Goal: Contribute content: Contribute content

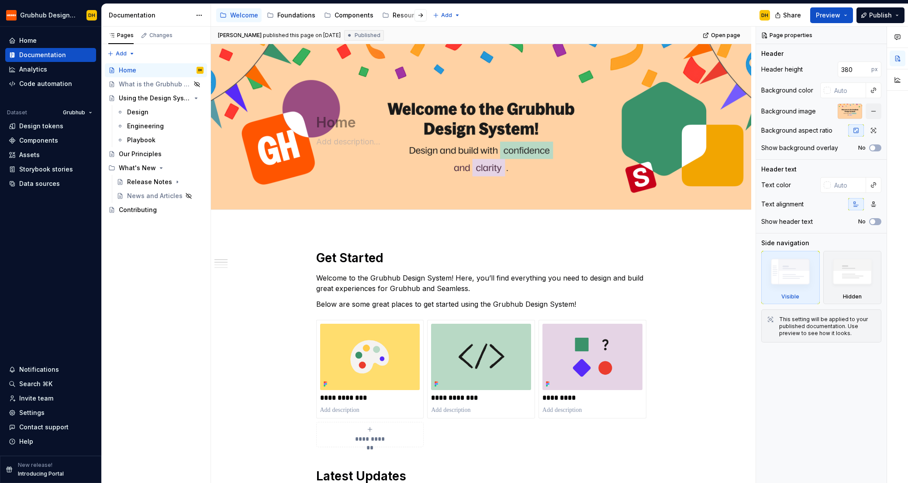
type textarea "*"
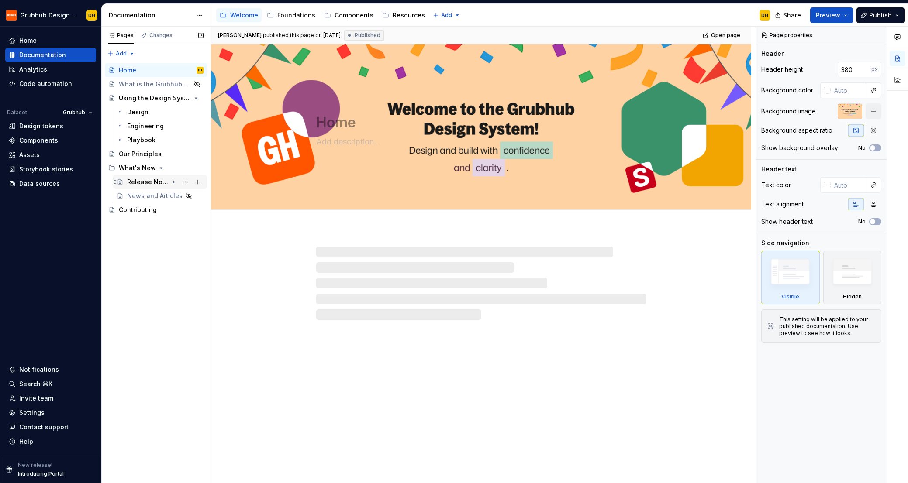
click at [148, 184] on div "Release Notes" at bounding box center [147, 182] width 41 height 9
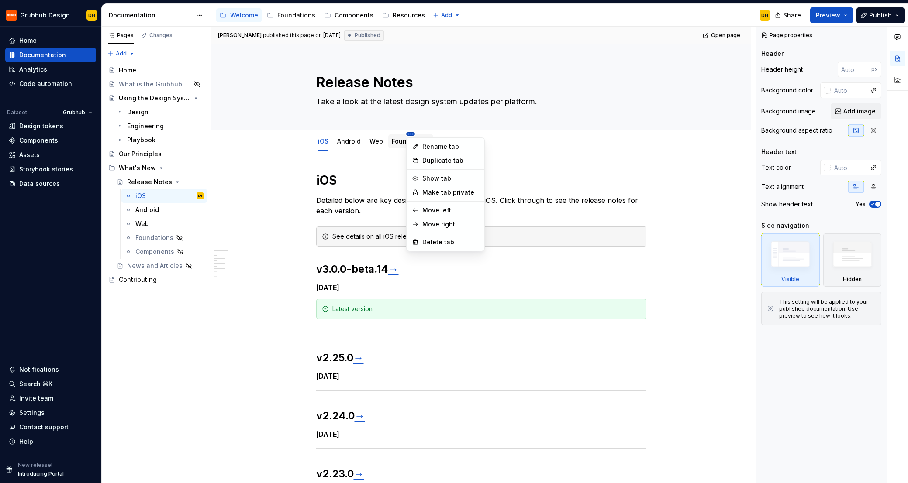
click at [410, 134] on html "Grubhub Design System DH Home Documentation Analytics Code automation Dataset G…" at bounding box center [454, 241] width 908 height 483
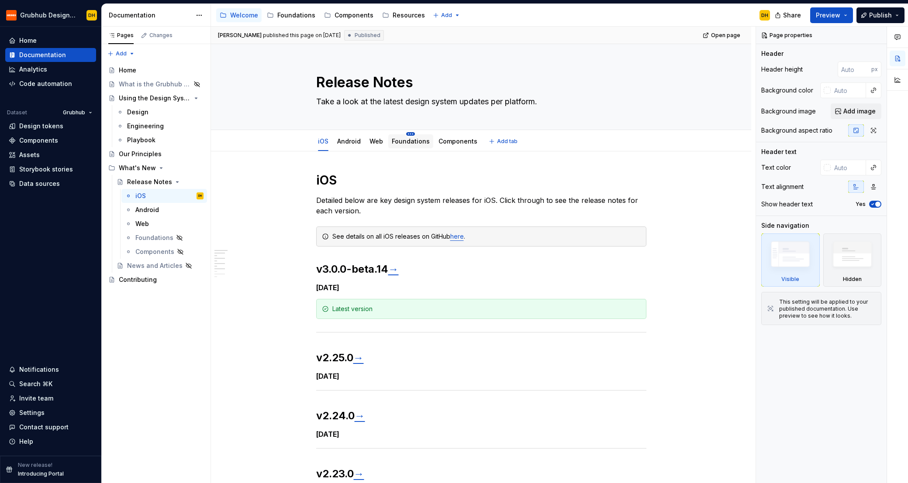
click at [413, 132] on html "Grubhub Design System DH Home Documentation Analytics Code automation Dataset G…" at bounding box center [454, 241] width 908 height 483
click at [406, 142] on link "Foundations" at bounding box center [411, 141] width 38 height 7
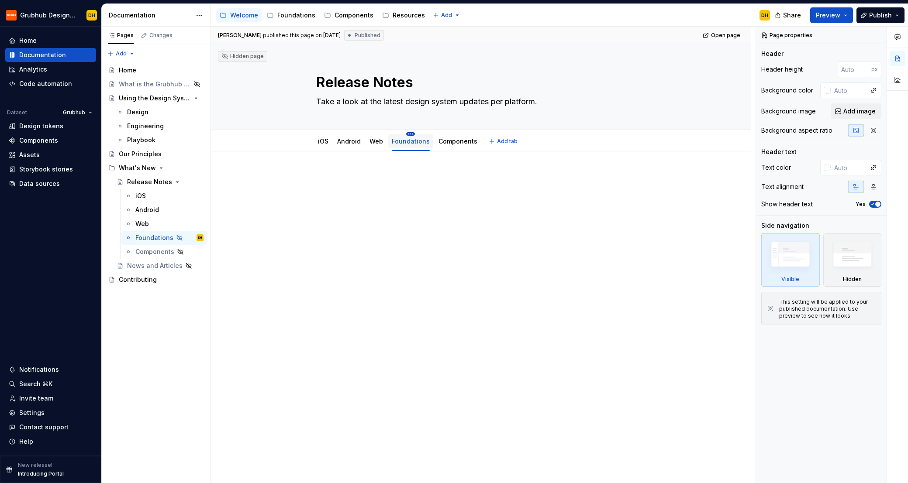
click at [412, 134] on html "Grubhub Design System DH Home Documentation Analytics Code automation Dataset G…" at bounding box center [454, 241] width 908 height 483
drag, startPoint x: 375, startPoint y: 176, endPoint x: 375, endPoint y: 143, distance: 32.7
click at [374, 172] on html "Grubhub Design System DH Home Documentation Analytics Code automation Dataset G…" at bounding box center [454, 241] width 908 height 483
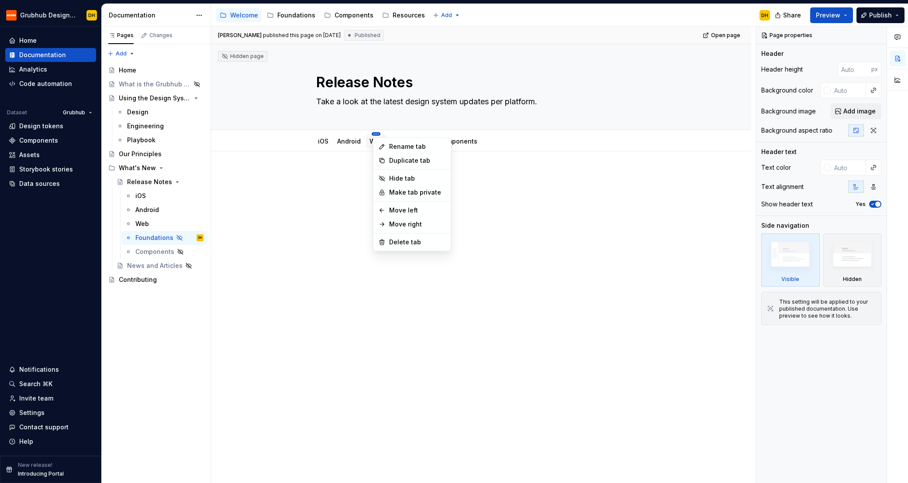
click at [380, 134] on html "Grubhub Design System DH Home Documentation Analytics Code automation Dataset G…" at bounding box center [454, 241] width 908 height 483
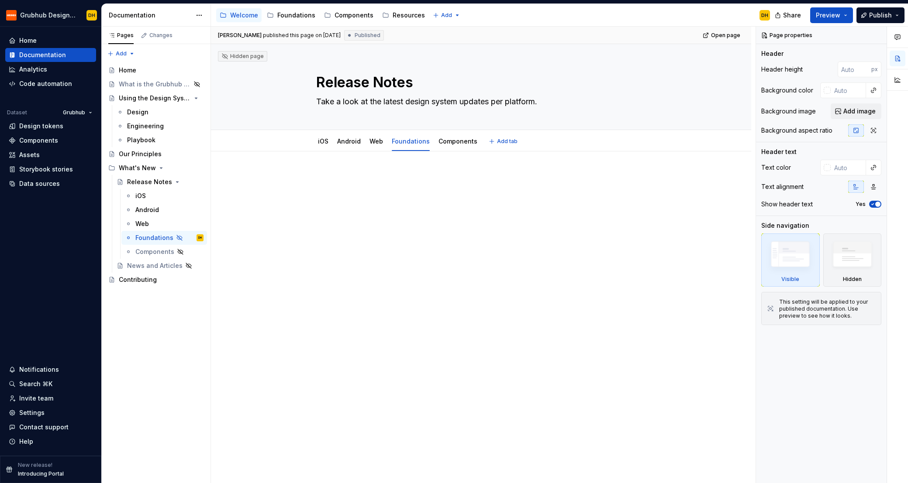
click at [378, 134] on html "Grubhub Design System DH Home Documentation Analytics Code automation Dataset G…" at bounding box center [454, 241] width 908 height 483
click at [454, 134] on html "Grubhub Design System DH Home Documentation Analytics Code automation Dataset G…" at bounding box center [454, 241] width 908 height 483
click at [457, 134] on html "Grubhub Design System DH Home Documentation Analytics Code automation Dataset G…" at bounding box center [454, 241] width 908 height 483
click at [322, 147] on div "iOS" at bounding box center [322, 141] width 17 height 14
click at [324, 141] on link "iOS" at bounding box center [323, 141] width 10 height 7
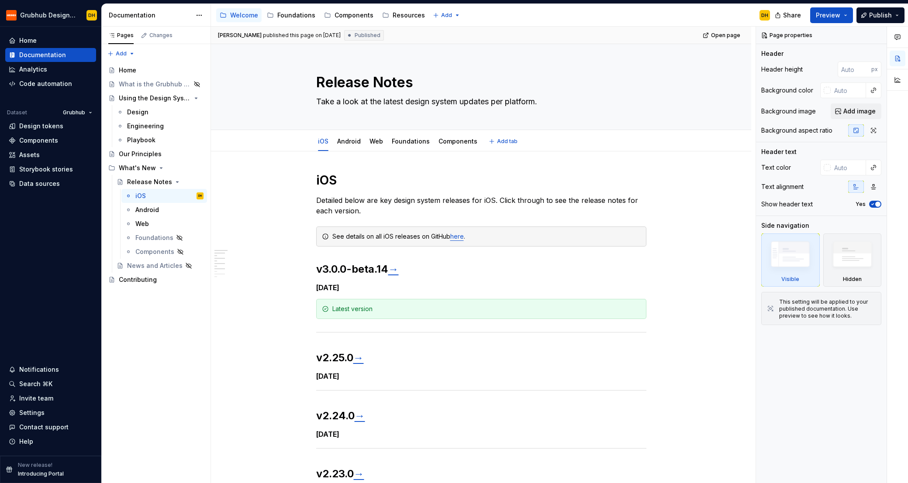
type textarea "*"
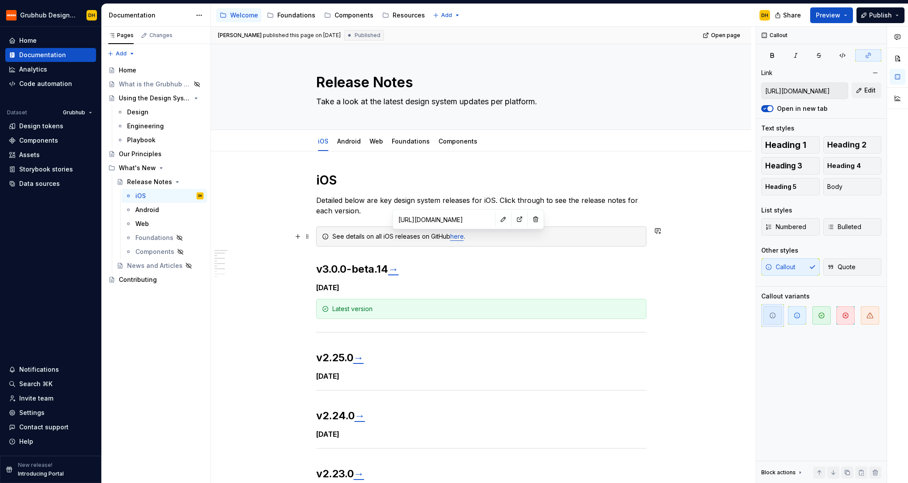
click at [458, 236] on link "here" at bounding box center [457, 236] width 14 height 7
click at [513, 220] on button "button" at bounding box center [519, 219] width 12 height 12
click at [346, 140] on link "Android" at bounding box center [349, 141] width 24 height 7
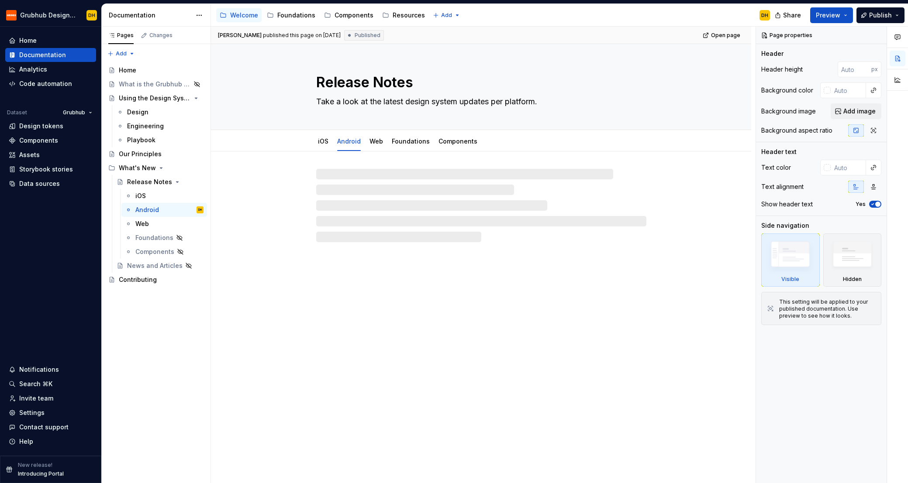
type textarea "*"
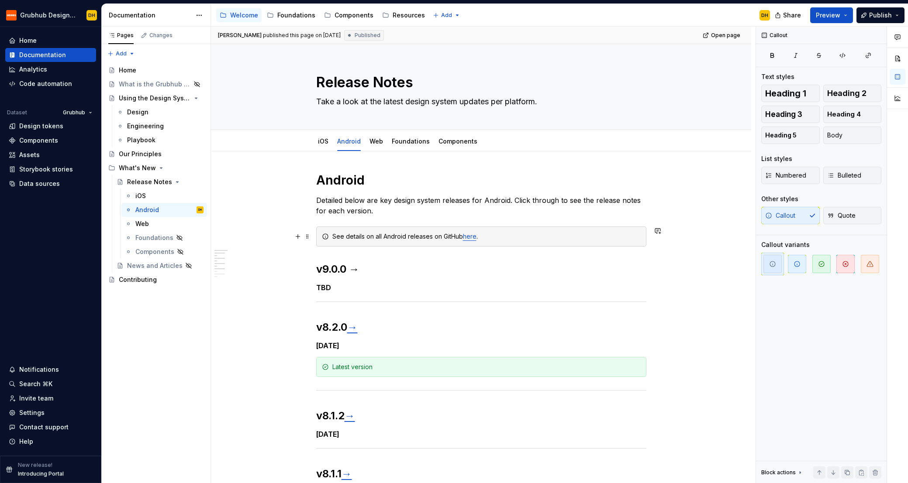
drag, startPoint x: 456, startPoint y: 235, endPoint x: 469, endPoint y: 238, distance: 13.0
click at [457, 236] on div "See details on all Android releases on GitHub here ." at bounding box center [486, 236] width 308 height 9
click at [469, 238] on link "here" at bounding box center [470, 236] width 14 height 7
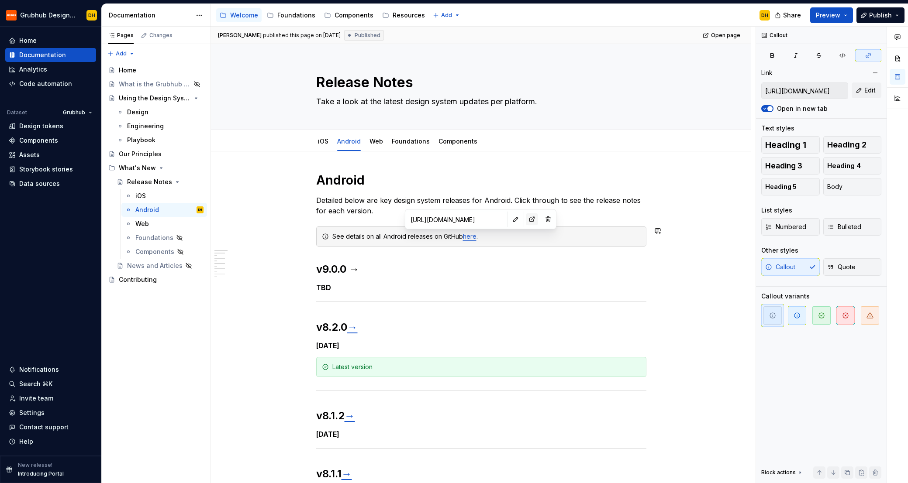
click at [526, 223] on button "button" at bounding box center [532, 219] width 12 height 12
click at [373, 143] on link "Web" at bounding box center [376, 141] width 14 height 7
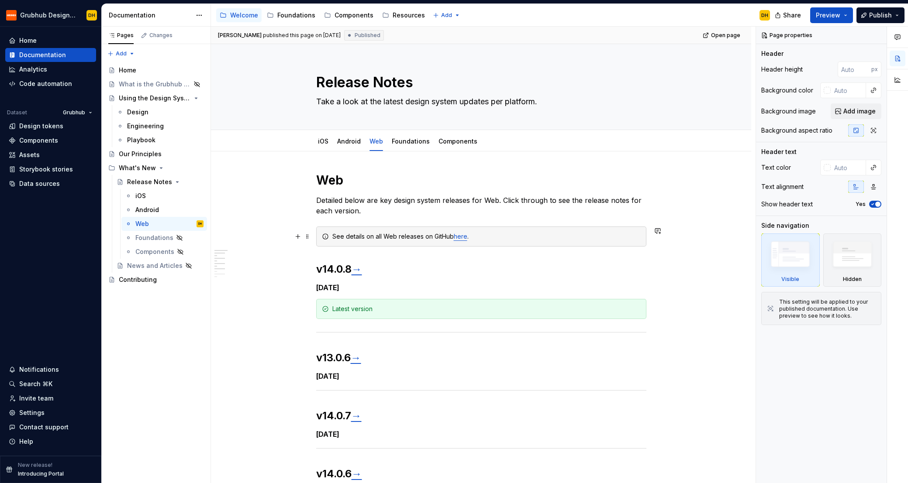
click at [390, 236] on div "See details on all Web releases on GitHub here ." at bounding box center [486, 236] width 308 height 9
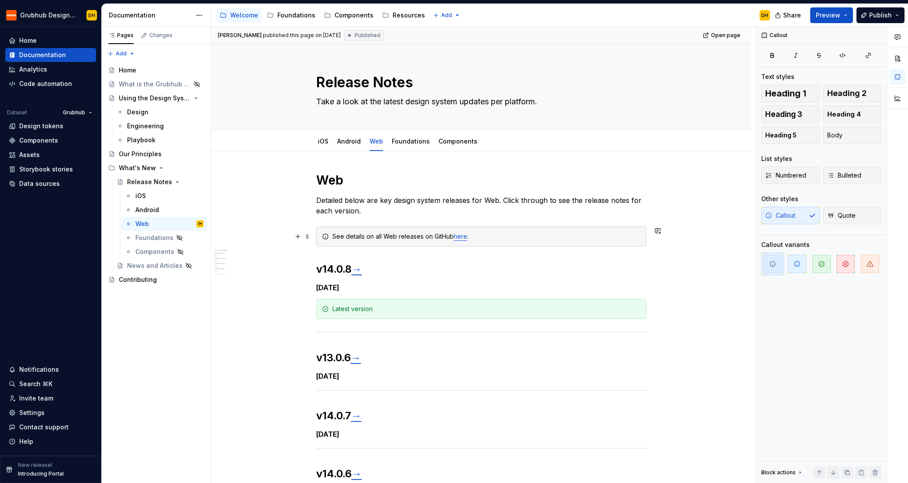
click at [467, 238] on link "here" at bounding box center [461, 236] width 14 height 7
click at [464, 238] on link "here" at bounding box center [461, 236] width 14 height 7
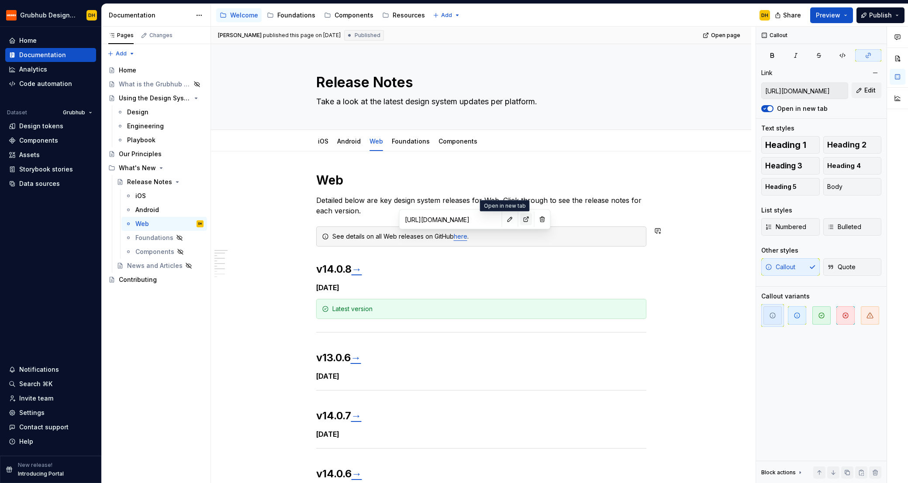
click at [520, 221] on button "button" at bounding box center [526, 219] width 12 height 12
type textarea "*"
click at [328, 140] on link "iOS" at bounding box center [323, 141] width 10 height 7
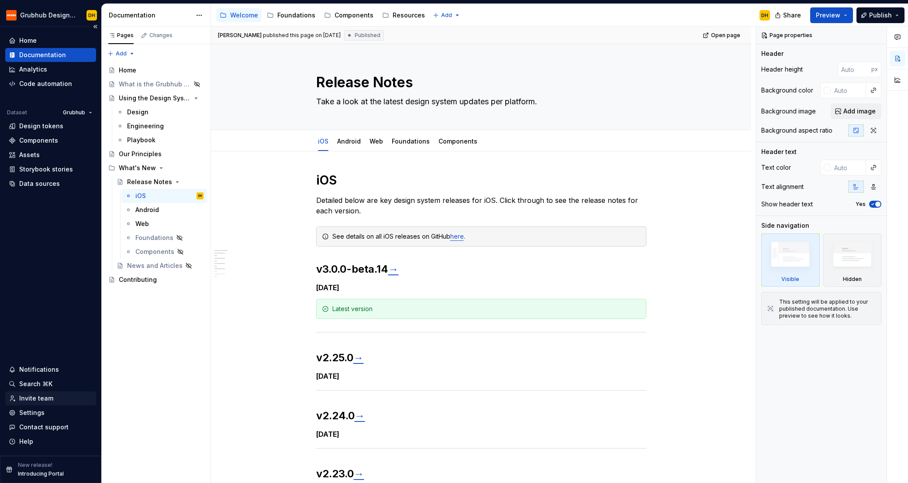
click at [29, 395] on div "Invite team" at bounding box center [36, 398] width 34 height 9
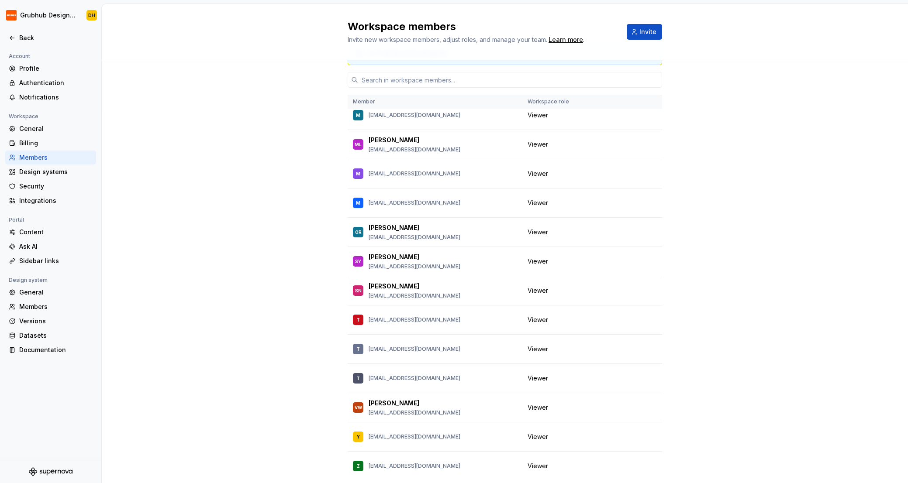
scroll to position [24, 0]
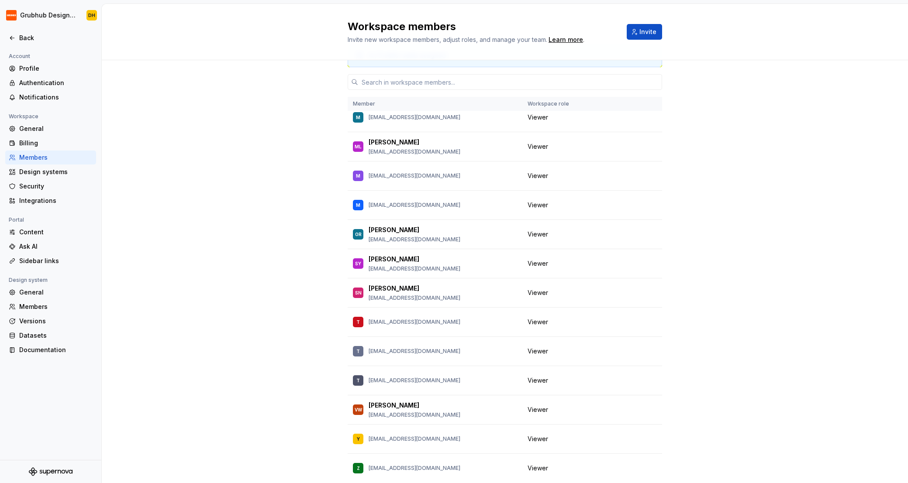
click at [778, 173] on div "4 / 5 editor seats assigned Member Workspace role DH [PERSON_NAME] [EMAIL_ADDRE…" at bounding box center [505, 276] width 806 height 479
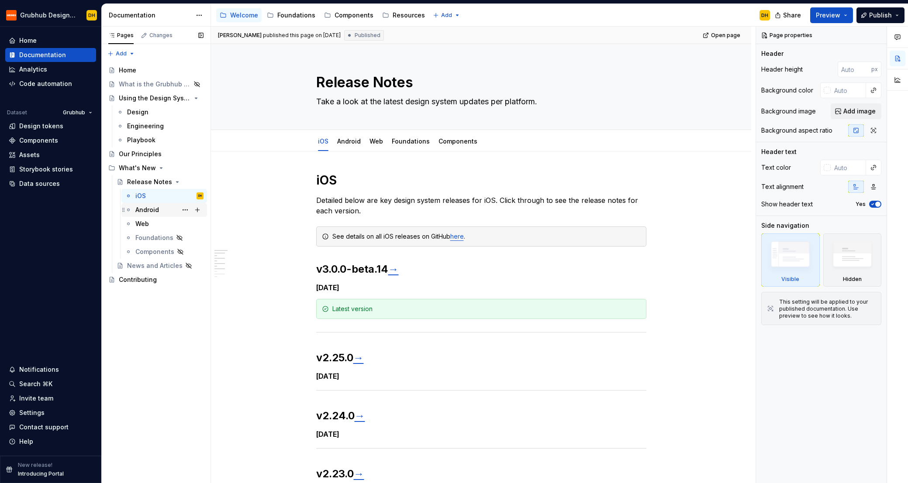
click at [152, 210] on div "Android" at bounding box center [147, 210] width 24 height 9
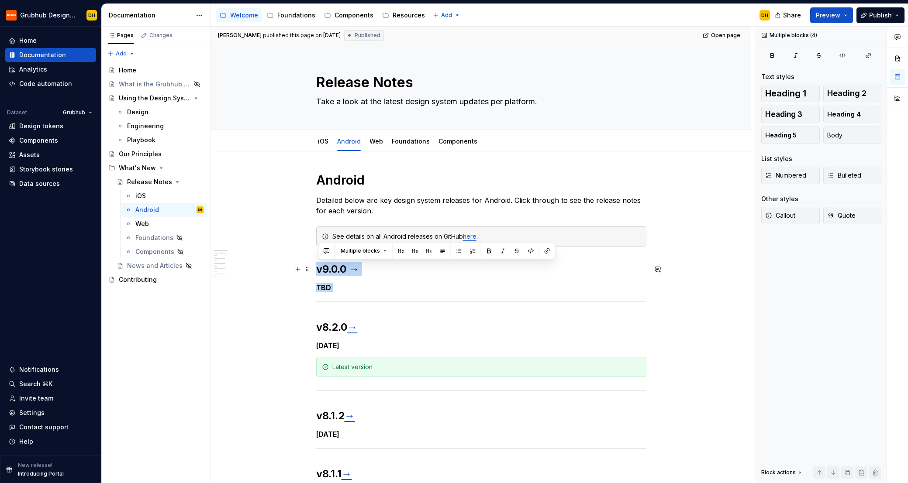
drag, startPoint x: 319, startPoint y: 326, endPoint x: 316, endPoint y: 273, distance: 53.4
click at [316, 273] on div "Android Detailed below are key design system releases for Android. Click throug…" at bounding box center [481, 430] width 540 height 559
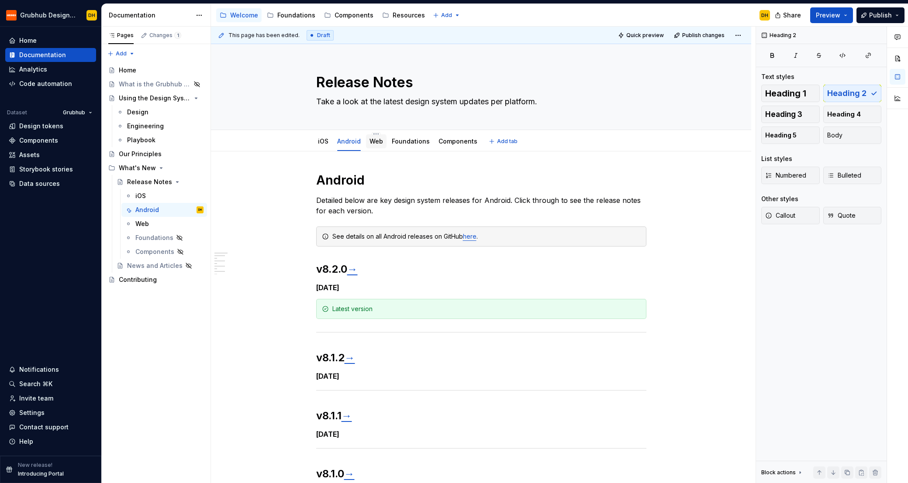
click at [368, 144] on div "Web" at bounding box center [376, 141] width 21 height 14
click at [377, 142] on link "Web" at bounding box center [376, 141] width 14 height 7
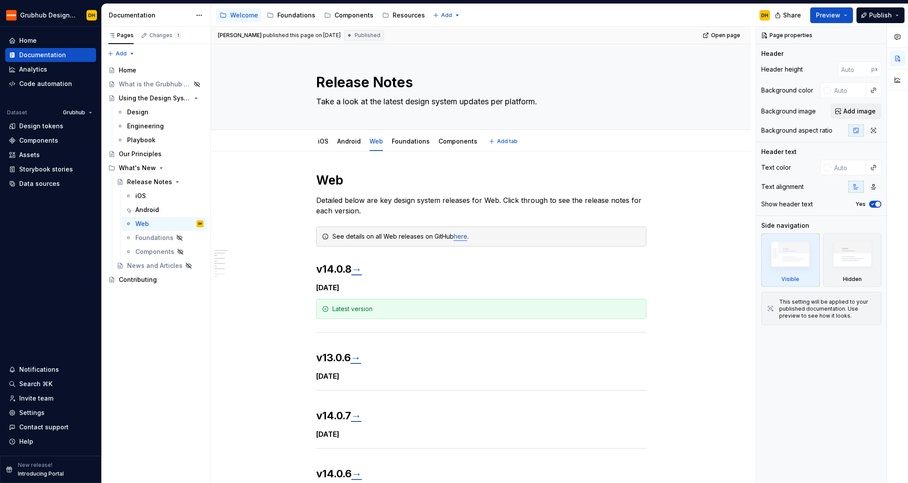
type textarea "*"
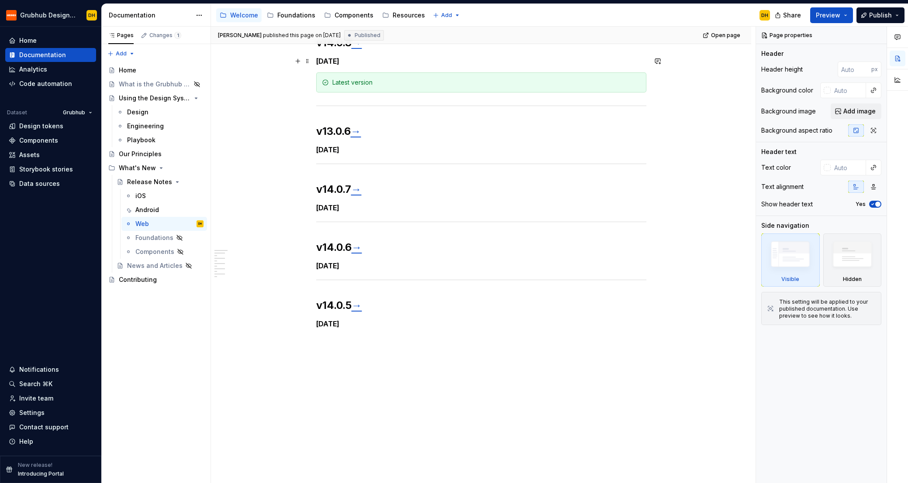
scroll to position [77, 0]
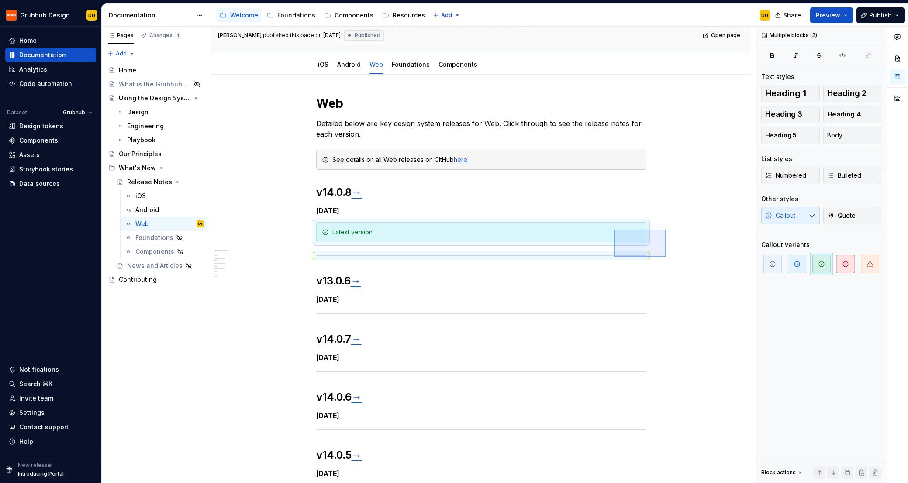
drag, startPoint x: 666, startPoint y: 257, endPoint x: 436, endPoint y: 219, distance: 233.3
click at [474, 224] on div "[PERSON_NAME] published this page on [DATE] Published Open page Release Notes T…" at bounding box center [483, 255] width 544 height 457
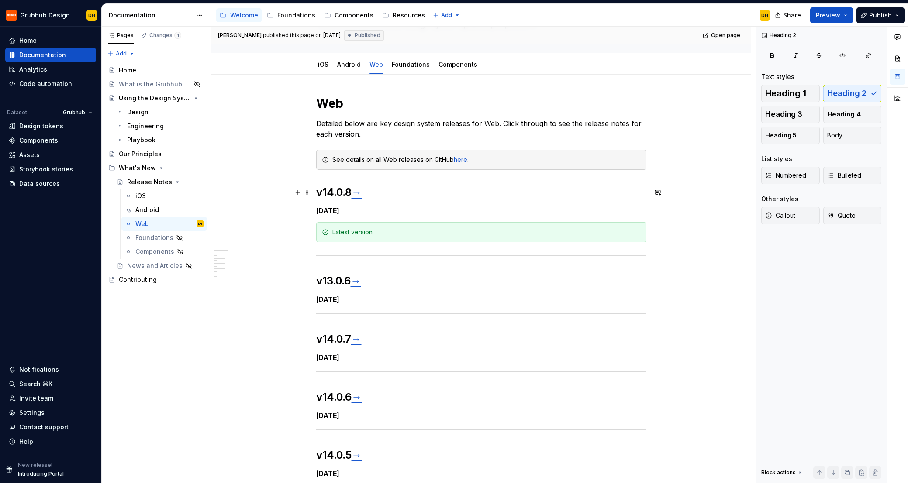
click at [340, 194] on h2 "v14.0.8 →" at bounding box center [481, 193] width 330 height 14
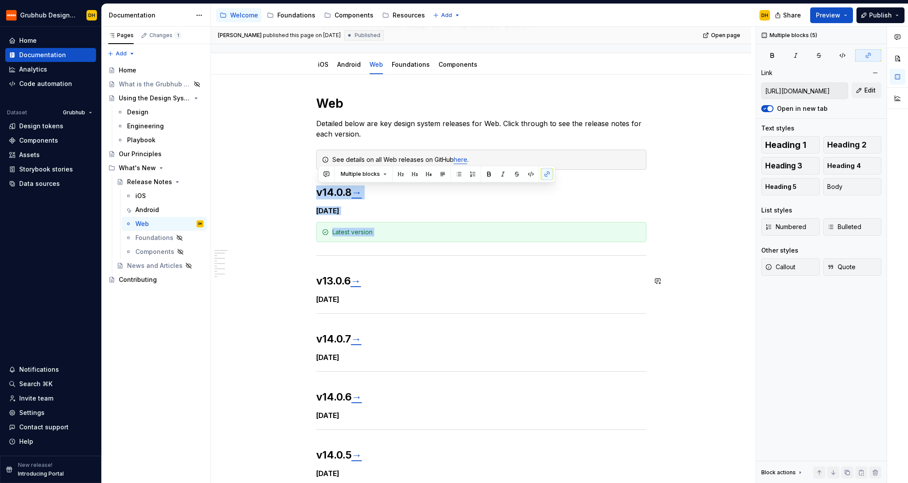
drag, startPoint x: 378, startPoint y: 220, endPoint x: 652, endPoint y: 259, distance: 276.5
click at [652, 259] on div "Web Detailed below are key design system releases for Web. Click through to see…" at bounding box center [481, 354] width 540 height 559
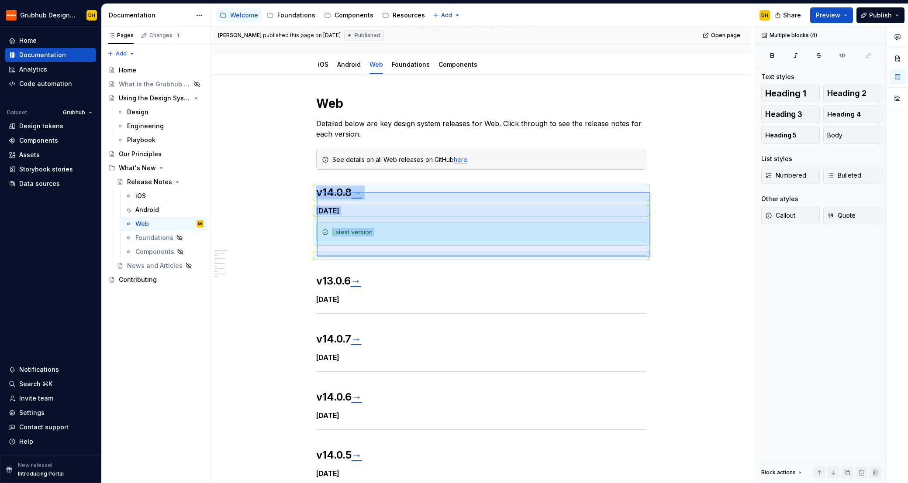
drag, startPoint x: 650, startPoint y: 257, endPoint x: 317, endPoint y: 192, distance: 339.8
click at [317, 192] on div "[PERSON_NAME] published this page on [DATE] Published Open page Release Notes T…" at bounding box center [483, 255] width 544 height 457
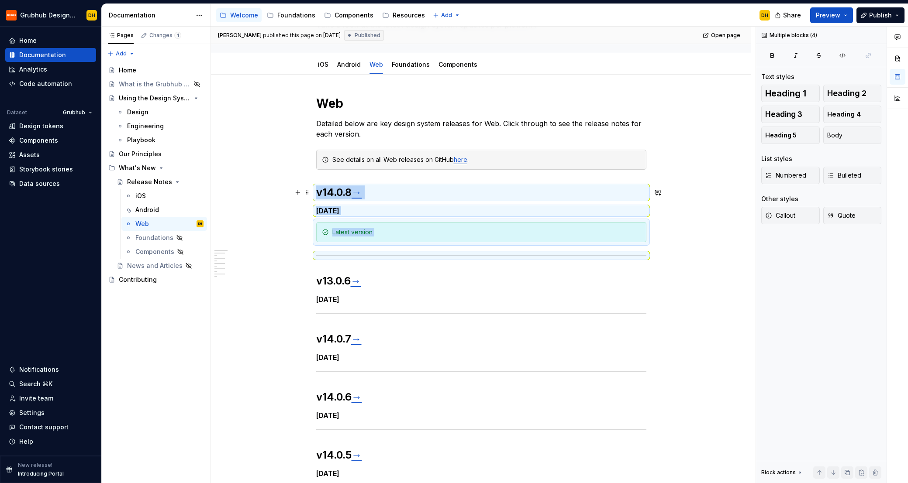
copy div "v14.0.8 → [DATE] Latest version"
click at [318, 184] on div "Web Detailed below are key design system releases for Web. Click through to see…" at bounding box center [481, 287] width 330 height 382
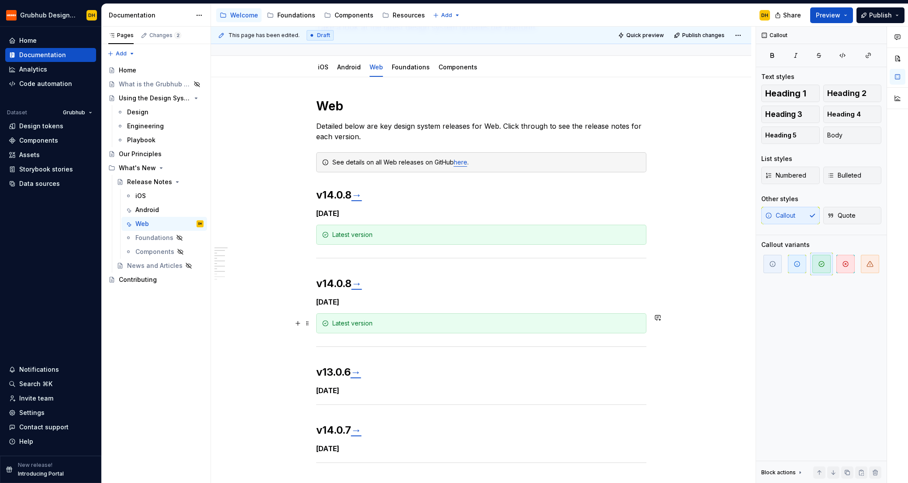
click at [382, 324] on div "Latest version" at bounding box center [486, 323] width 308 height 9
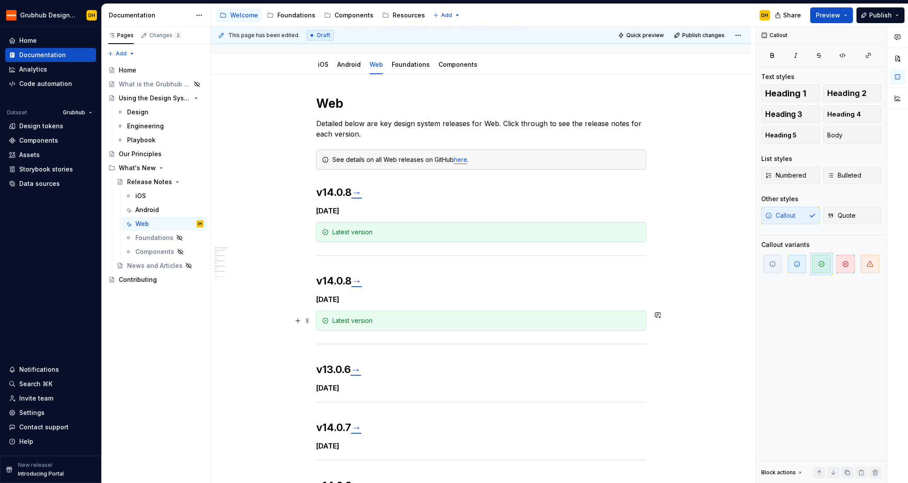
click at [314, 318] on div "Web Detailed below are key design system releases for Web. Click through to see…" at bounding box center [481, 398] width 540 height 647
click at [316, 317] on div "Web Detailed below are key design system releases for Web. Click through to see…" at bounding box center [481, 398] width 540 height 647
click at [386, 320] on div "Latest version" at bounding box center [486, 321] width 308 height 9
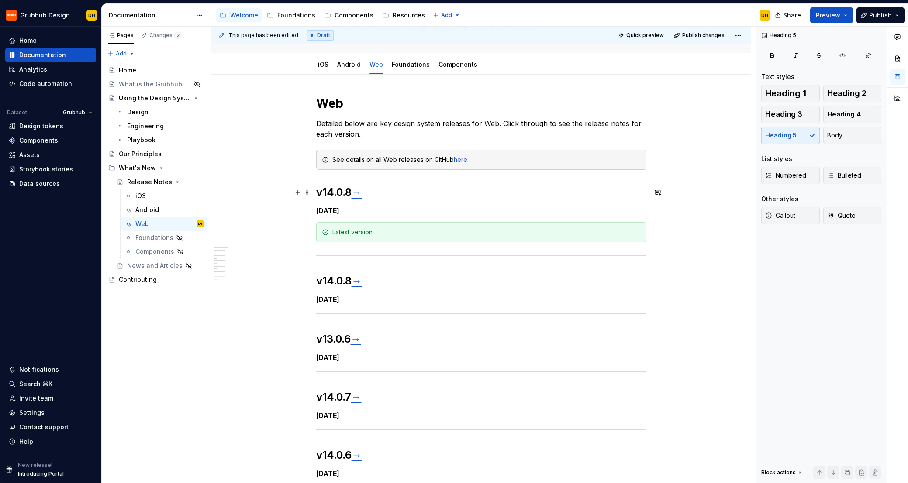
click at [318, 190] on h2 "v14.0.8 →" at bounding box center [481, 193] width 330 height 14
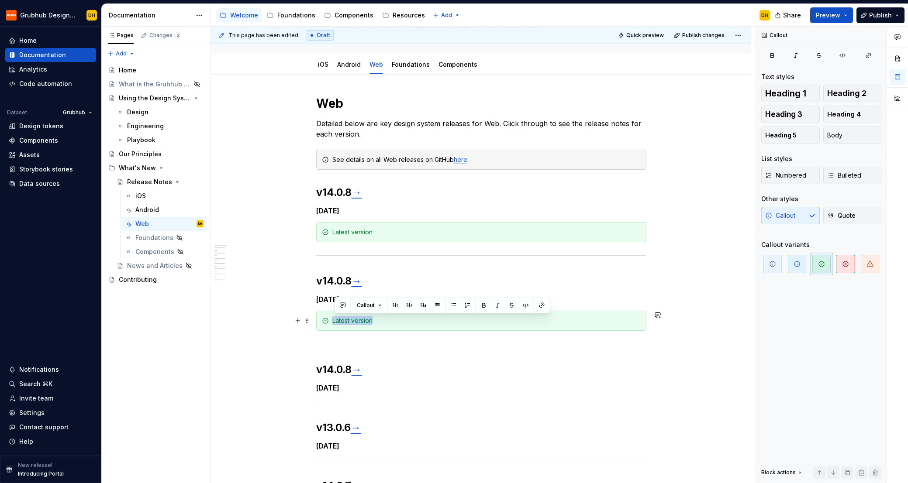
drag, startPoint x: 342, startPoint y: 318, endPoint x: 332, endPoint y: 318, distance: 10.0
click at [332, 318] on div "Latest version" at bounding box center [481, 321] width 330 height 20
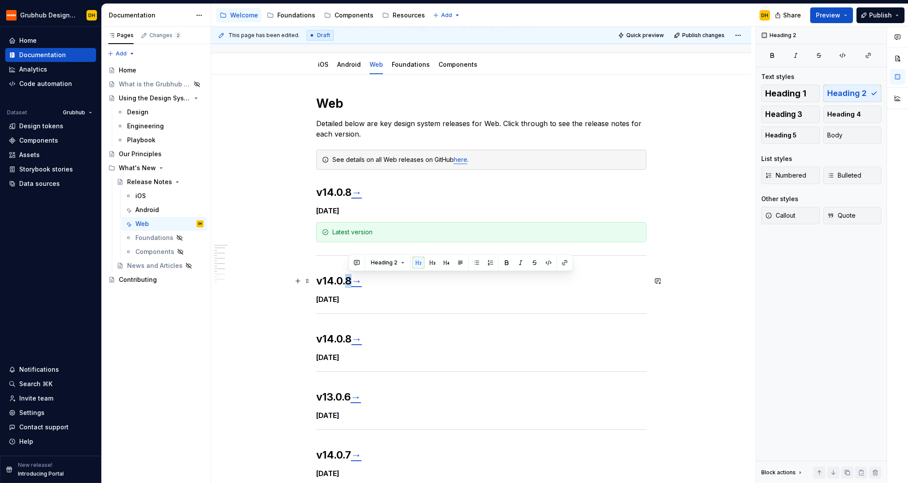
click at [351, 279] on h2 "v14.0.8 →" at bounding box center [481, 281] width 330 height 14
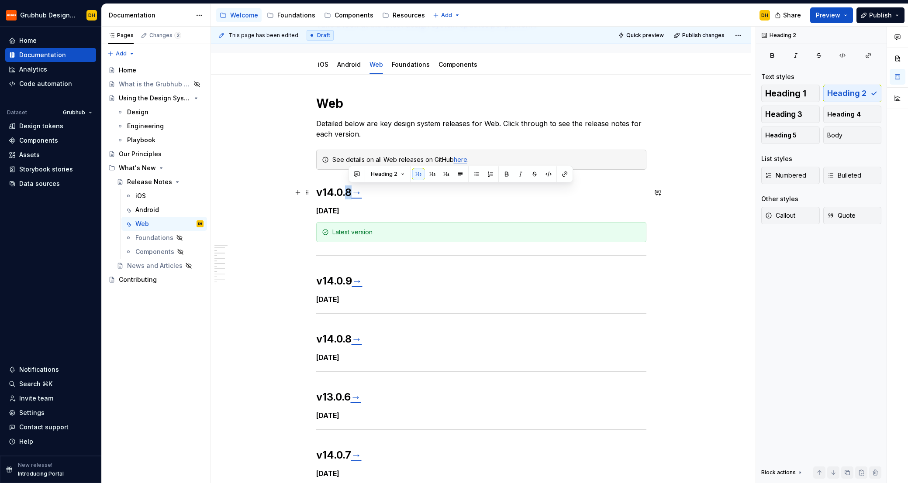
click at [348, 196] on h2 "v14.0.8 →" at bounding box center [481, 193] width 330 height 14
type textarea "*"
click at [362, 281] on link "→" at bounding box center [357, 281] width 10 height 13
drag, startPoint x: 361, startPoint y: 283, endPoint x: 368, endPoint y: 283, distance: 6.5
click at [362, 283] on link "→" at bounding box center [357, 281] width 10 height 13
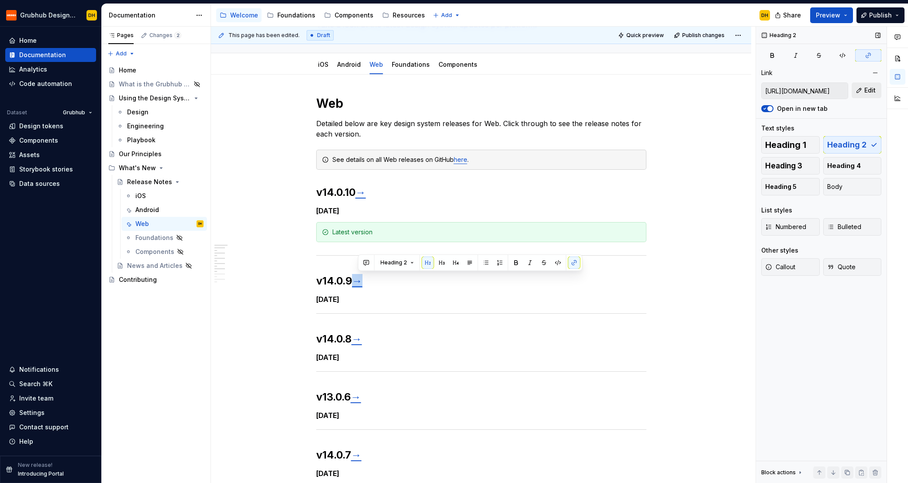
click at [858, 91] on button "Edit" at bounding box center [866, 91] width 30 height 16
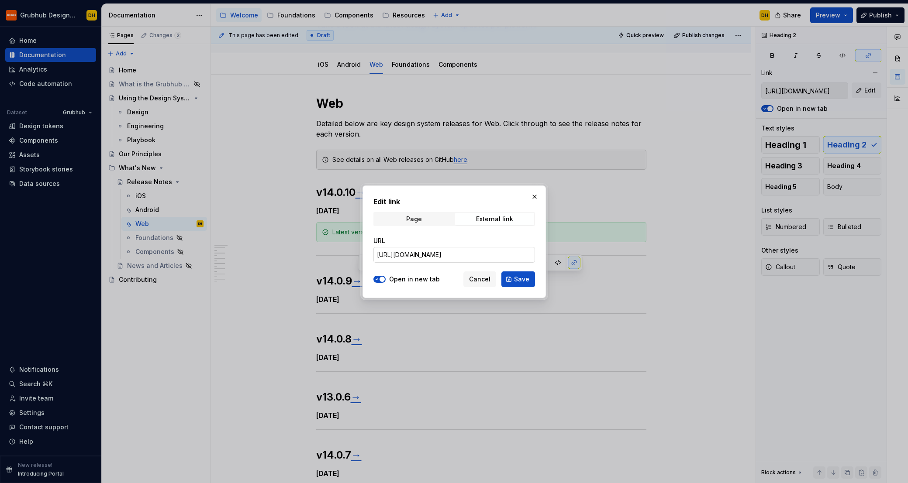
click at [481, 255] on input "[URL][DOMAIN_NAME]" at bounding box center [454, 255] width 162 height 16
paste input "9"
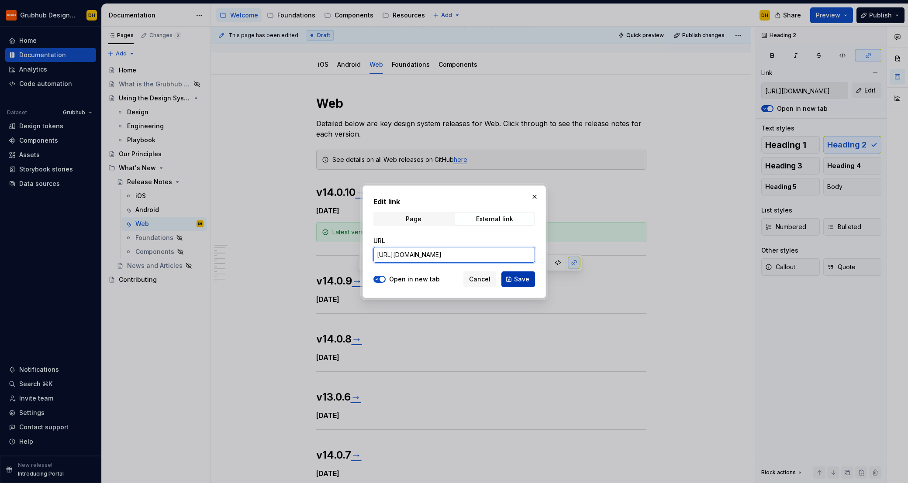
type input "[URL][DOMAIN_NAME]"
click at [516, 281] on span "Save" at bounding box center [521, 279] width 15 height 9
type input "[URL][DOMAIN_NAME]"
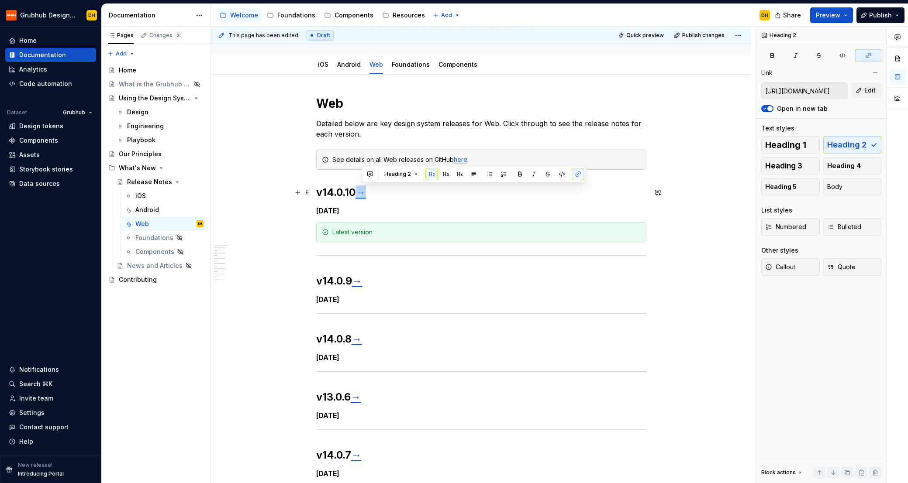
drag, startPoint x: 364, startPoint y: 194, endPoint x: 370, endPoint y: 194, distance: 6.1
click at [366, 194] on link "→" at bounding box center [360, 192] width 10 height 13
click at [858, 94] on button "Edit" at bounding box center [866, 91] width 30 height 16
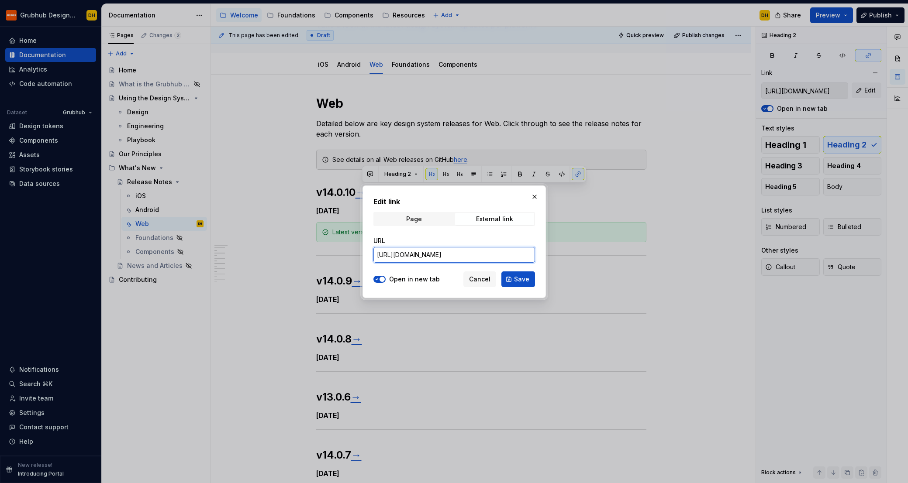
scroll to position [0, 60]
drag, startPoint x: 515, startPoint y: 255, endPoint x: 598, endPoint y: 254, distance: 82.5
click at [627, 246] on div "Edit link Page External link URL [URL][DOMAIN_NAME] Open in new tab Cancel Save" at bounding box center [454, 241] width 908 height 483
click at [533, 255] on input "[URL][DOMAIN_NAME]" at bounding box center [454, 255] width 162 height 16
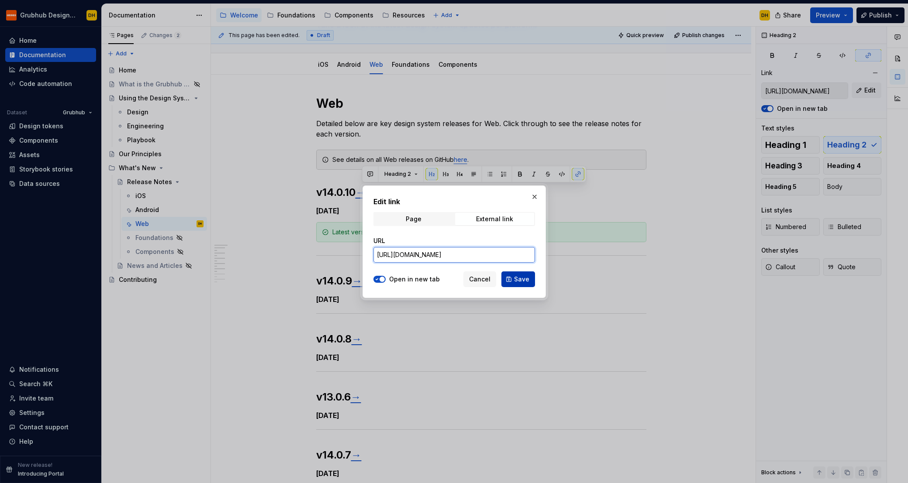
type input "[URL][DOMAIN_NAME]"
click at [516, 280] on span "Save" at bounding box center [521, 279] width 15 height 9
type input "[URL][DOMAIN_NAME]"
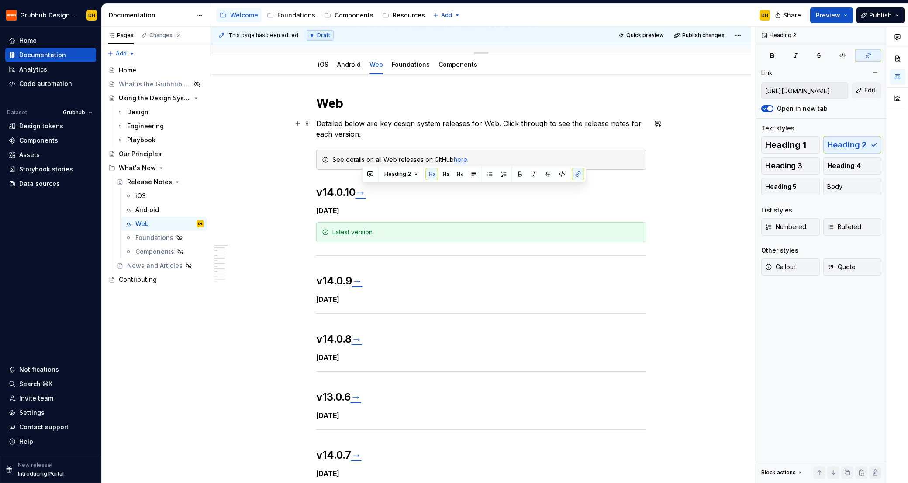
scroll to position [0, 0]
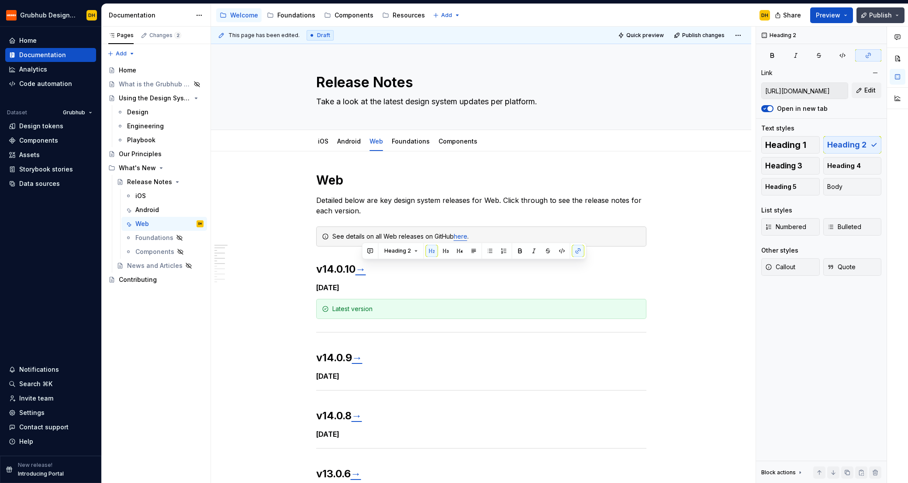
click at [879, 15] on span "Publish" at bounding box center [880, 15] width 23 height 9
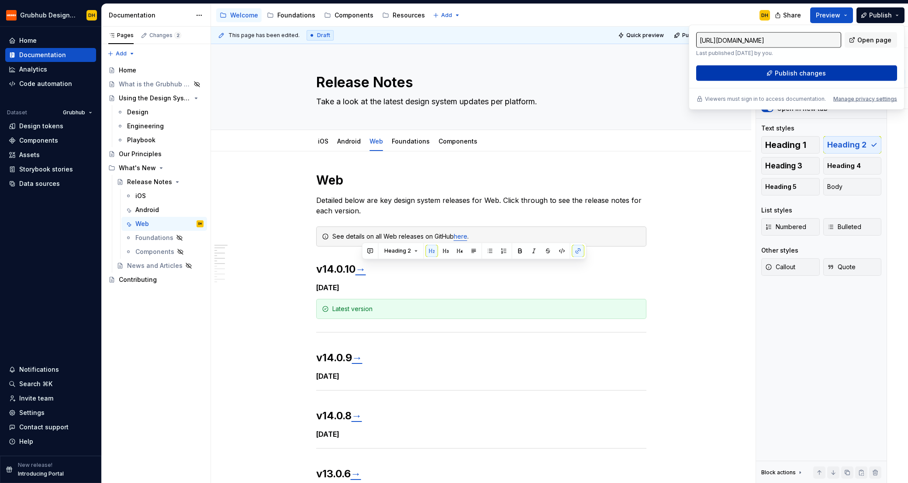
click at [815, 66] on button "Publish changes" at bounding box center [796, 73] width 201 height 16
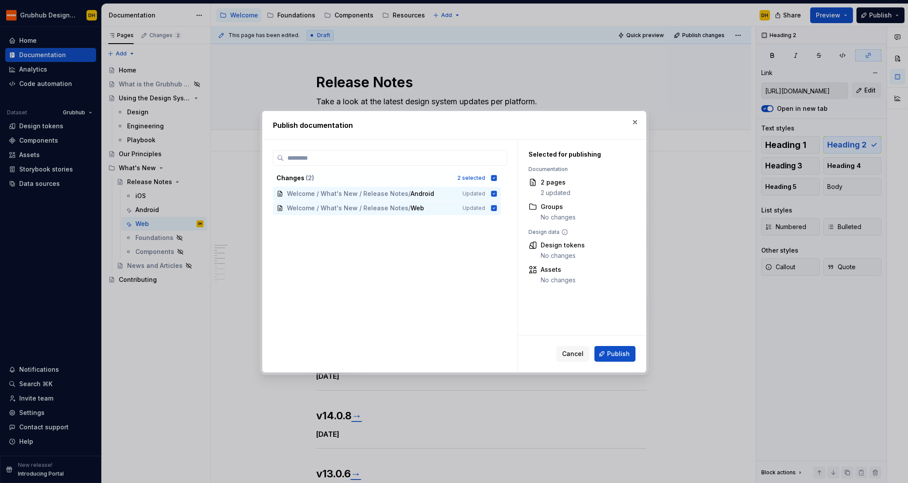
click at [620, 352] on span "Publish" at bounding box center [618, 354] width 23 height 9
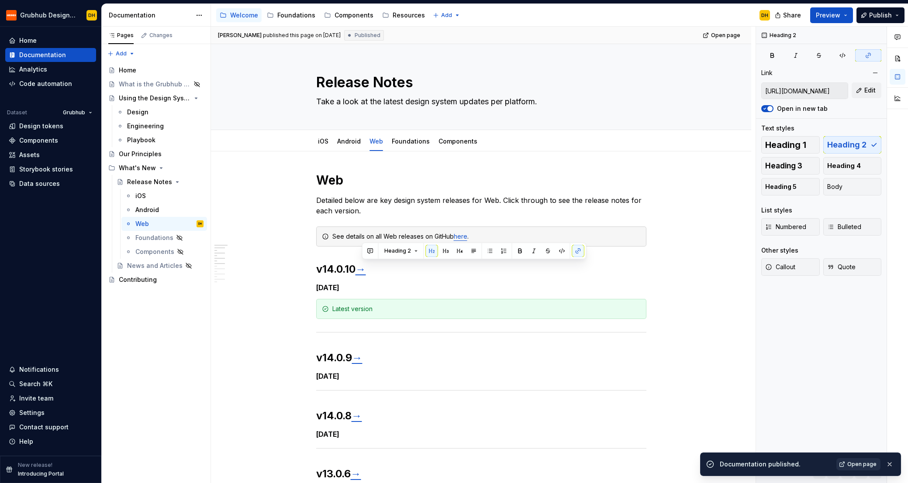
click at [845, 464] on link "Open page" at bounding box center [858, 464] width 44 height 12
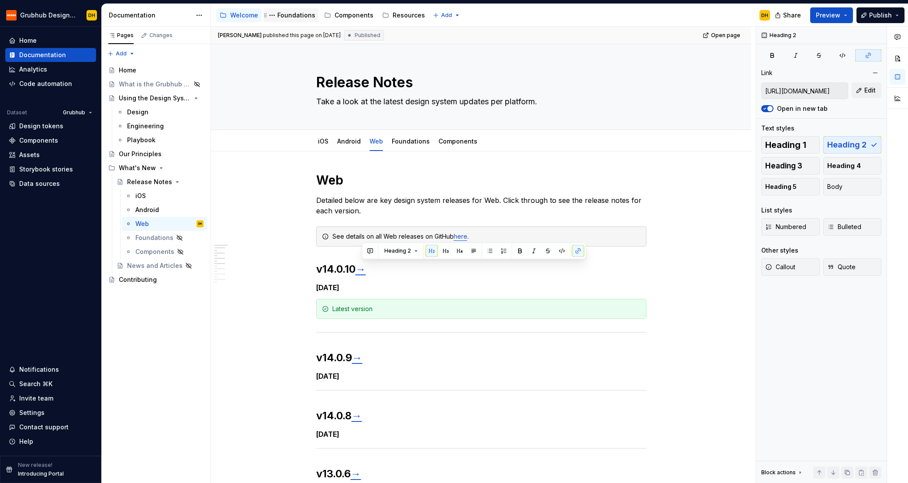
click at [286, 19] on div "Foundations" at bounding box center [296, 15] width 38 height 9
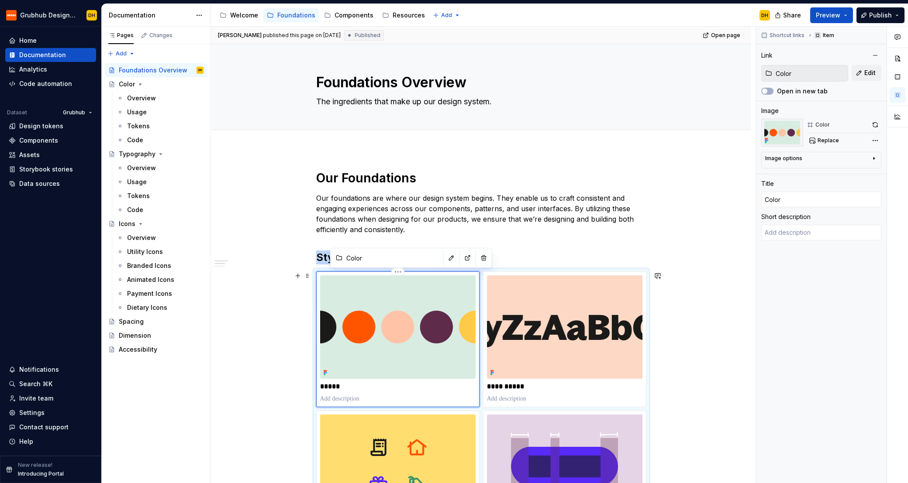
click at [402, 303] on img at bounding box center [397, 326] width 155 height 103
click at [148, 101] on div "Overview" at bounding box center [141, 98] width 29 height 9
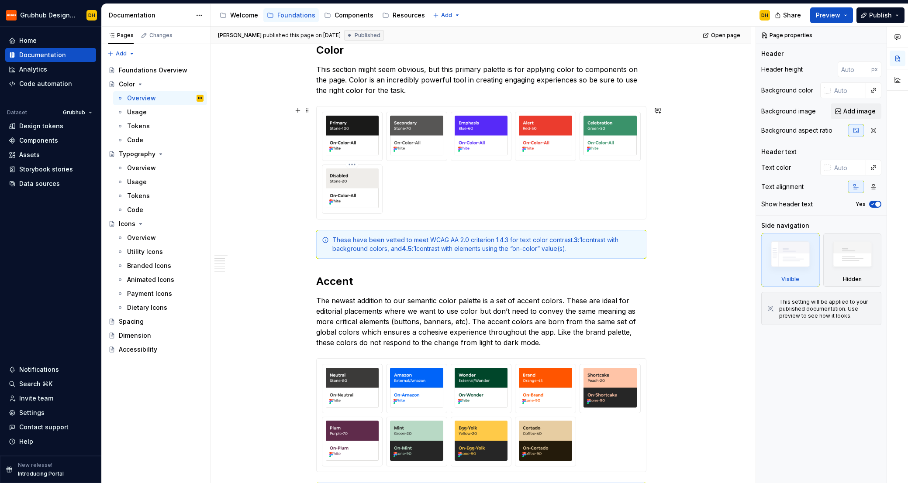
scroll to position [494, 0]
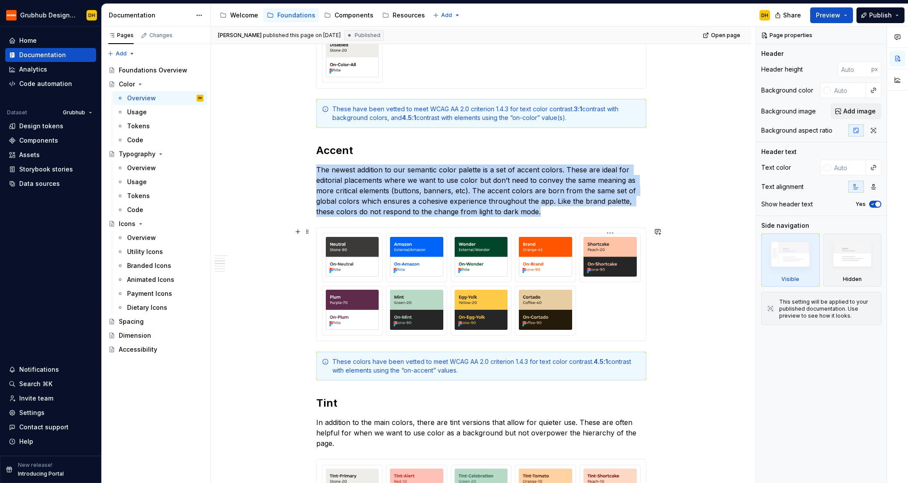
click at [627, 272] on img at bounding box center [609, 257] width 53 height 40
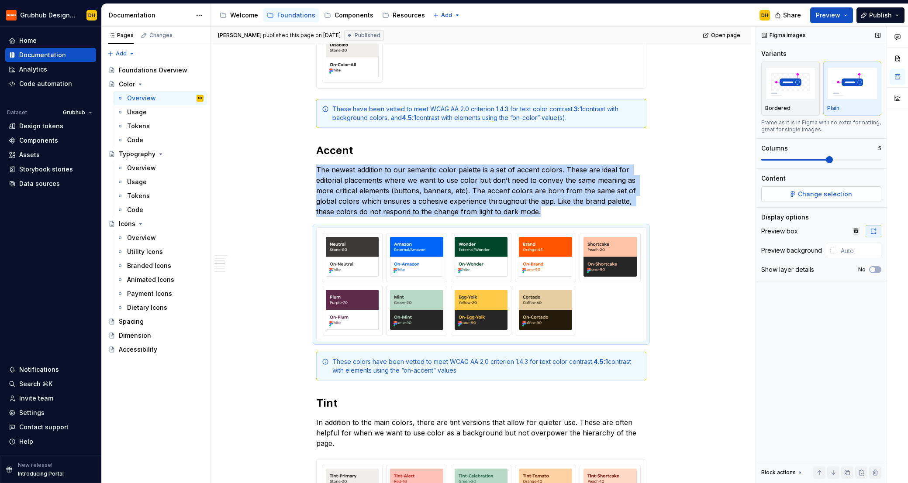
click at [807, 198] on span "Change selection" at bounding box center [825, 194] width 54 height 9
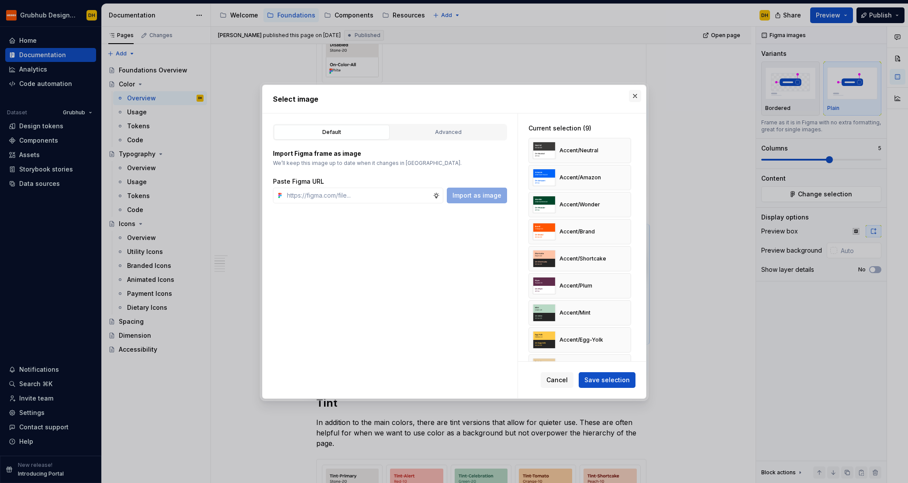
click at [633, 95] on button "button" at bounding box center [635, 96] width 12 height 12
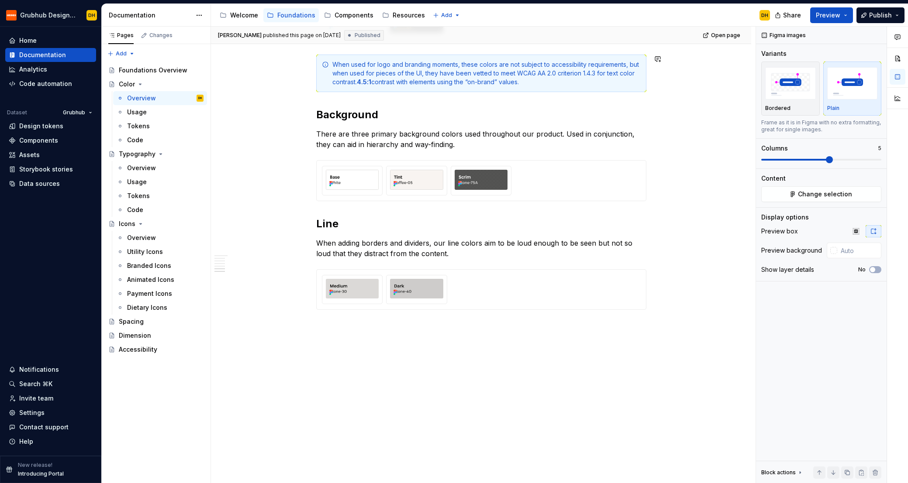
scroll to position [1189, 0]
click at [575, 176] on div at bounding box center [481, 183] width 319 height 30
click at [821, 194] on span "Change selection" at bounding box center [825, 194] width 54 height 9
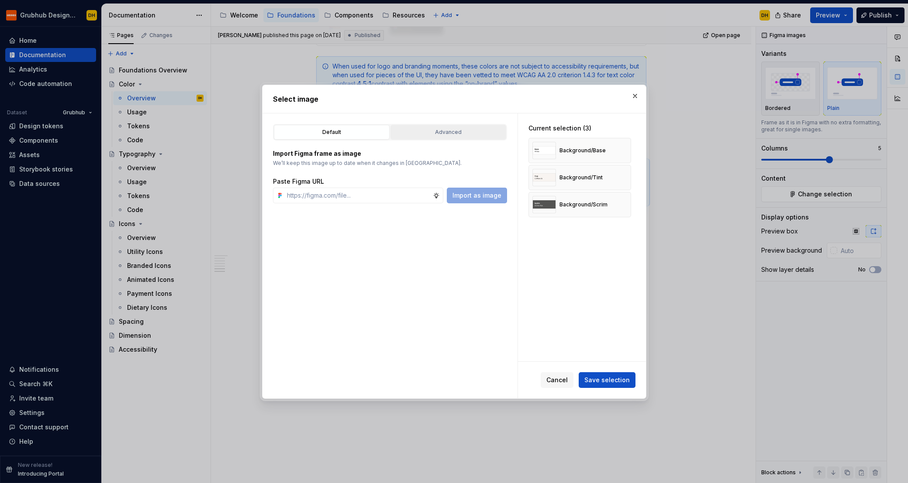
click at [448, 131] on div "Advanced" at bounding box center [448, 132] width 110 height 9
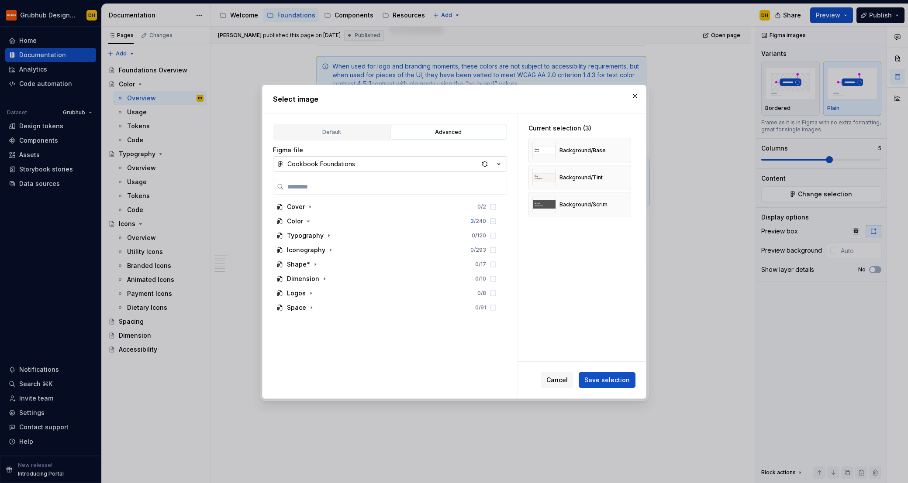
click at [336, 164] on div "Cookbook Foundations" at bounding box center [321, 164] width 68 height 9
click at [575, 306] on div "Select image Default Advanced Import Figma frame as image We’ll keep this image…" at bounding box center [454, 241] width 908 height 483
click at [302, 223] on div "Color" at bounding box center [295, 221] width 16 height 9
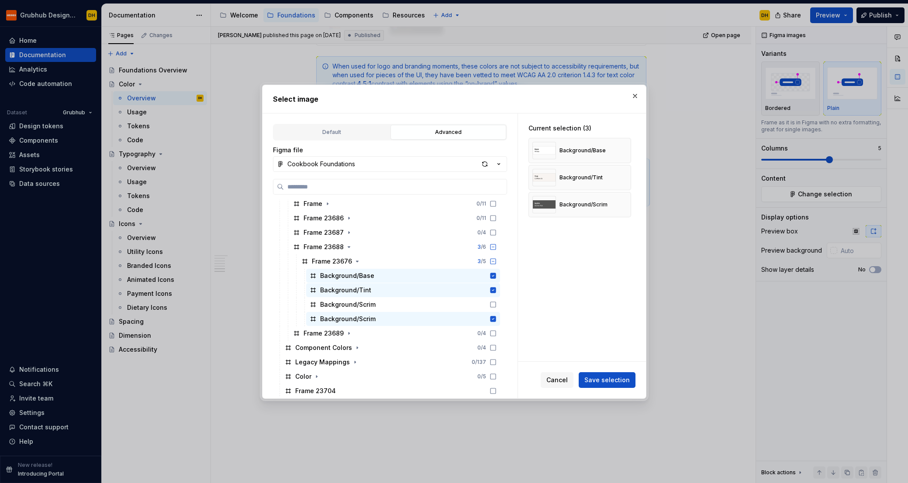
scroll to position [106, 0]
click at [482, 162] on div "button" at bounding box center [485, 164] width 12 height 12
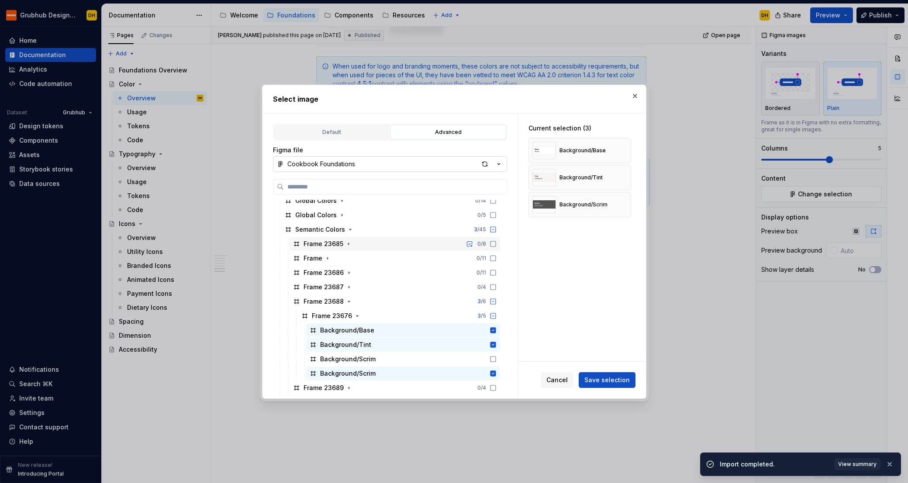
scroll to position [62, 0]
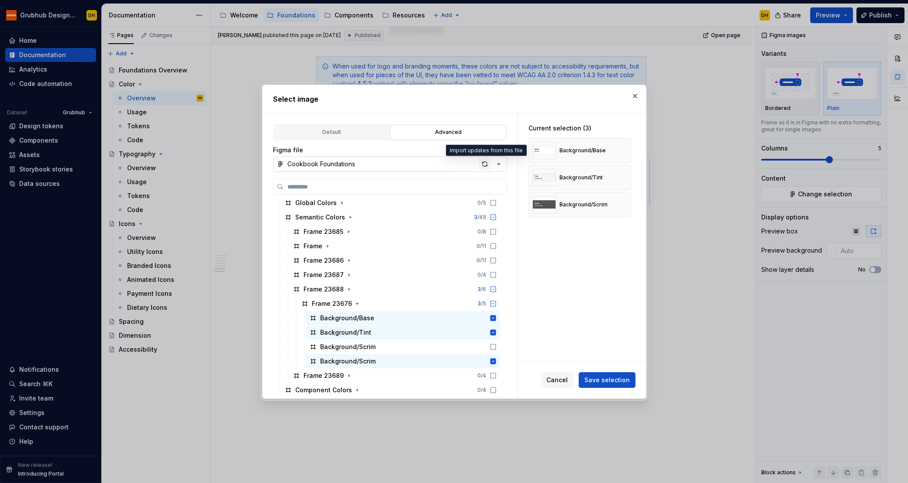
click at [485, 165] on div "button" at bounding box center [485, 164] width 12 height 12
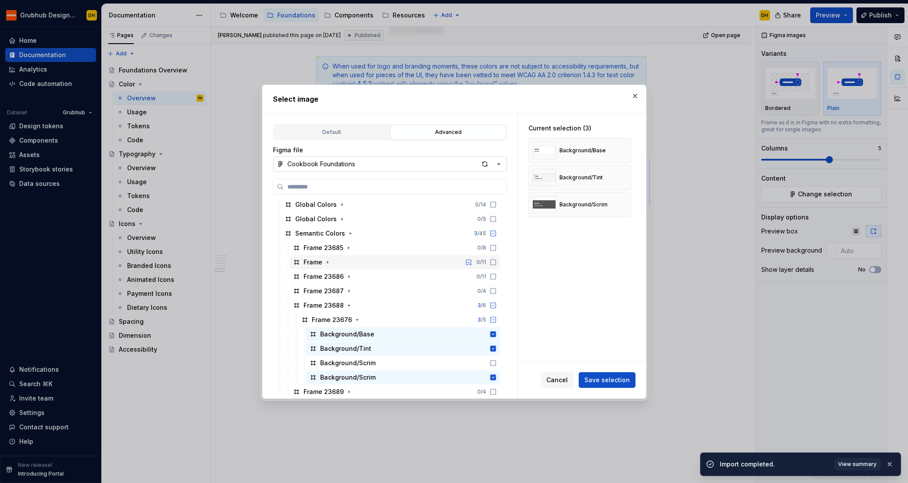
scroll to position [51, 0]
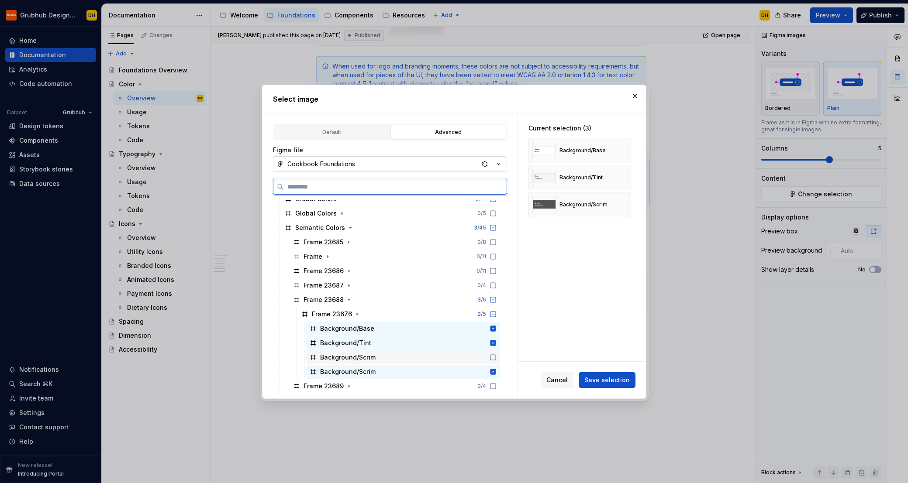
click at [496, 356] on icon at bounding box center [492, 357] width 7 height 7
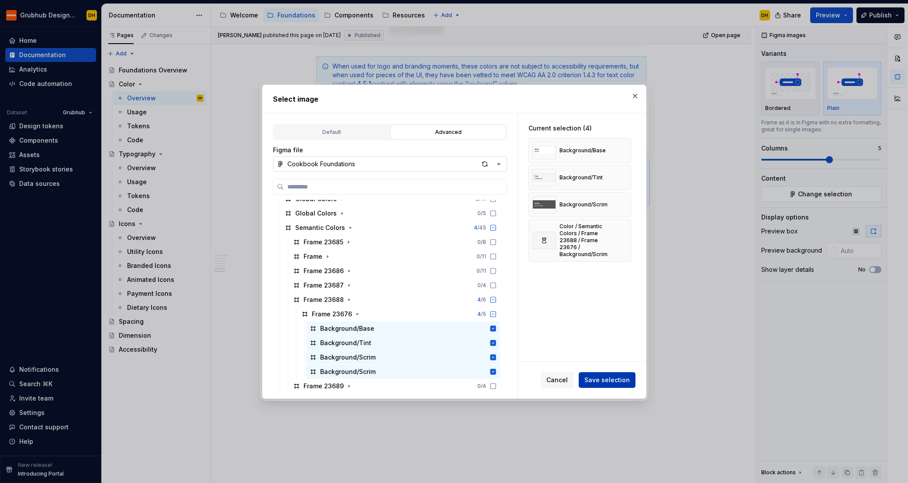
click at [591, 381] on span "Save selection" at bounding box center [606, 380] width 45 height 9
click at [591, 381] on div "Cancel Save selection" at bounding box center [588, 380] width 95 height 16
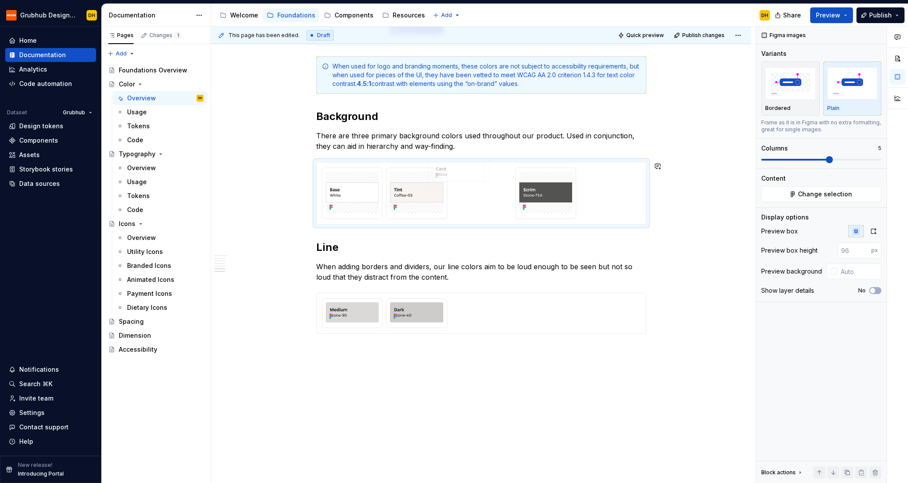
drag, startPoint x: 560, startPoint y: 182, endPoint x: 493, endPoint y: 186, distance: 66.9
click at [478, 179] on body "Grubhub Design System DH Home Documentation Analytics Code automation Dataset G…" at bounding box center [454, 241] width 908 height 483
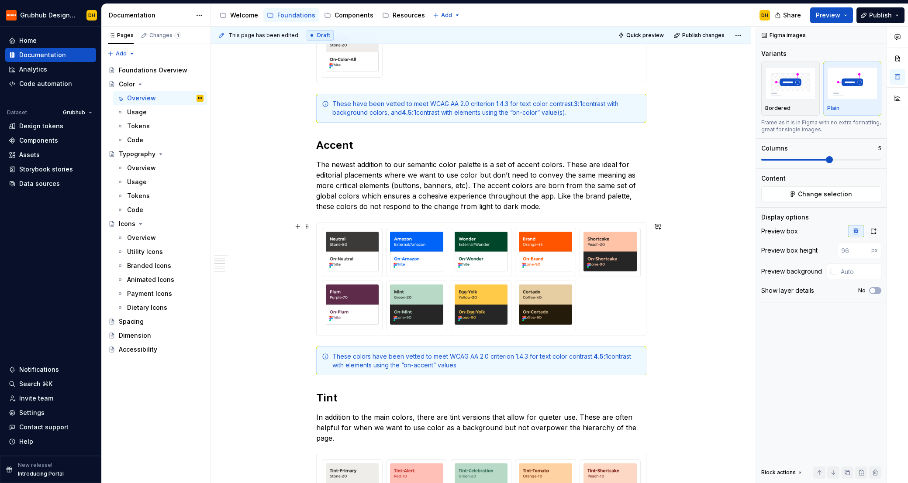
scroll to position [499, 0]
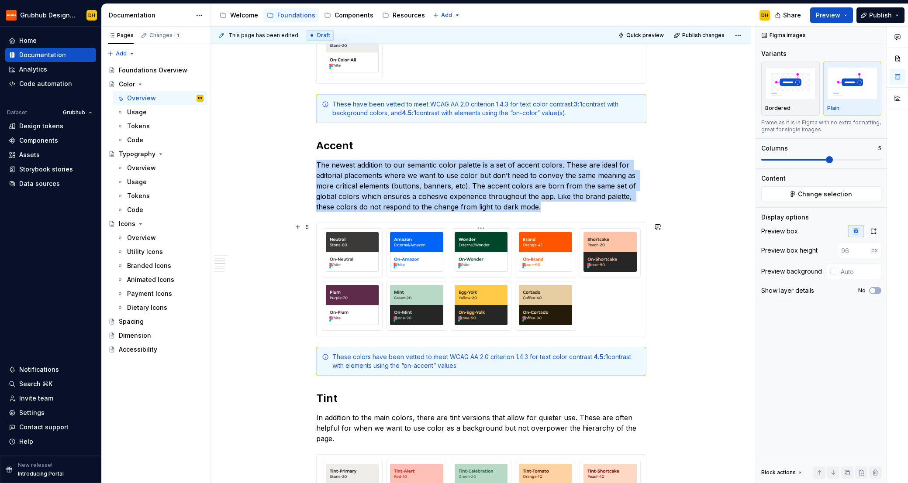
click at [496, 253] on img at bounding box center [480, 252] width 53 height 40
click at [853, 192] on button "Change selection" at bounding box center [821, 194] width 120 height 16
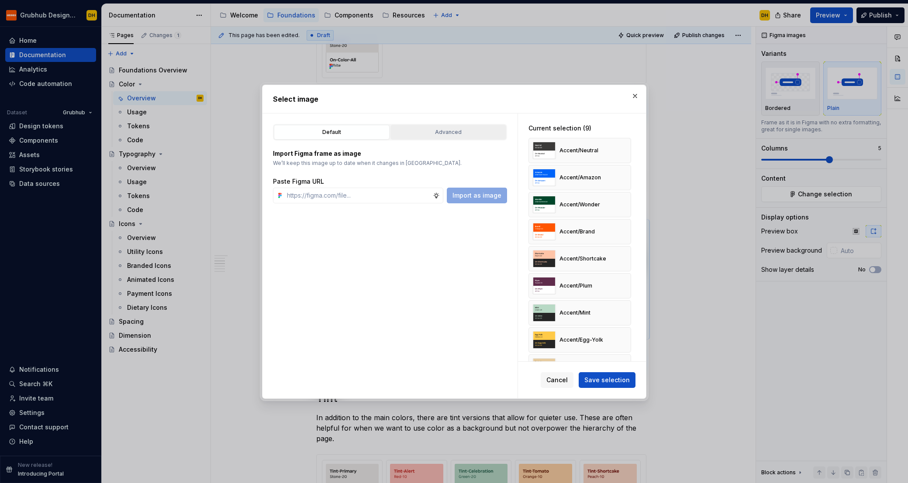
click at [443, 134] on div "Advanced" at bounding box center [448, 132] width 110 height 9
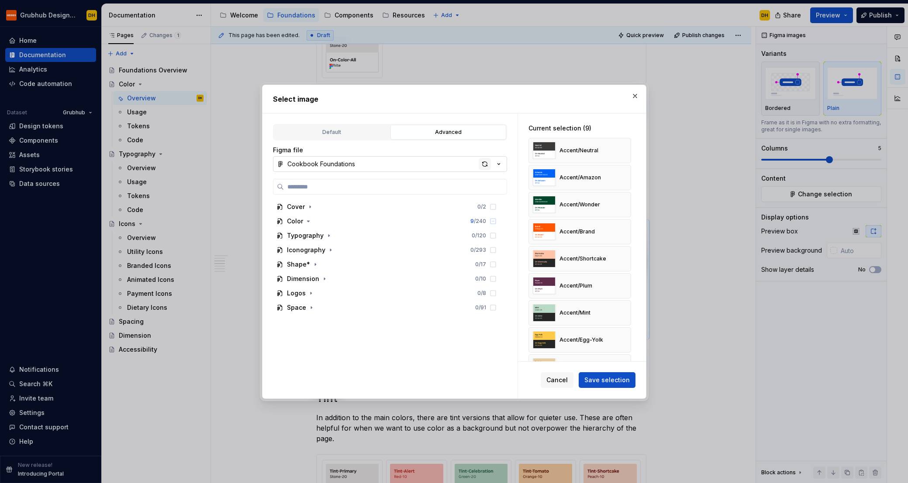
click at [482, 165] on div "button" at bounding box center [485, 164] width 12 height 12
click at [634, 100] on button "button" at bounding box center [635, 96] width 12 height 12
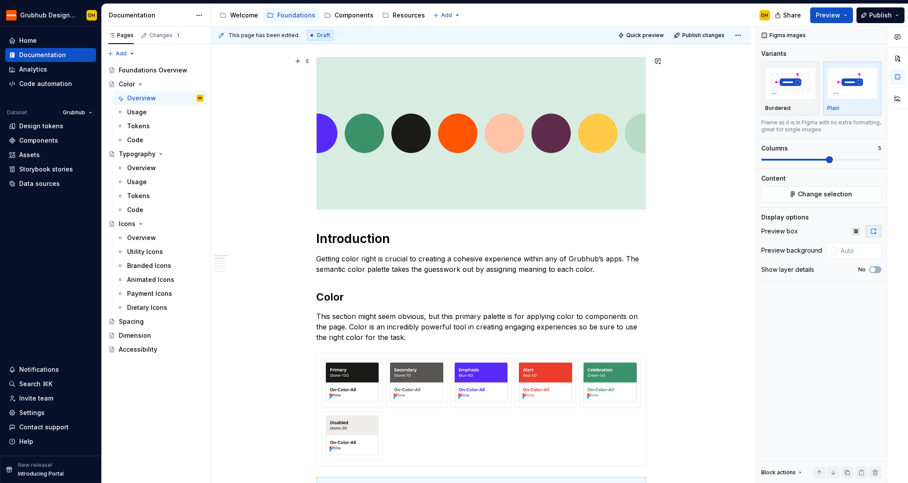
scroll to position [0, 0]
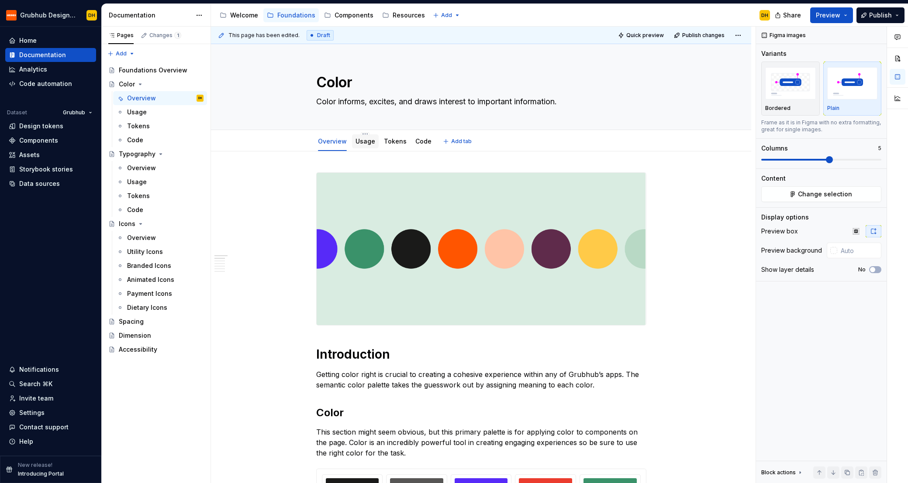
click at [362, 145] on link "Usage" at bounding box center [365, 141] width 20 height 7
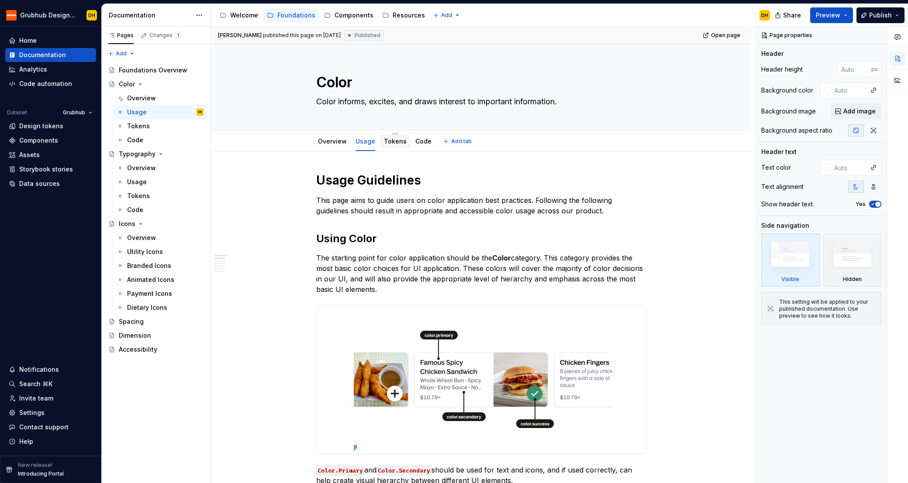
click at [388, 137] on div "Tokens" at bounding box center [395, 141] width 23 height 10
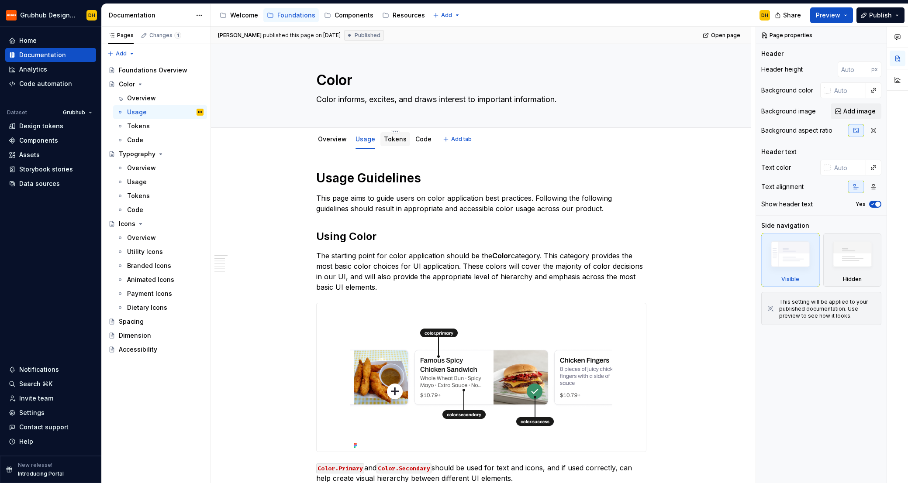
click at [389, 143] on div "Tokens" at bounding box center [395, 139] width 23 height 9
click at [388, 139] on link "Tokens" at bounding box center [395, 138] width 23 height 7
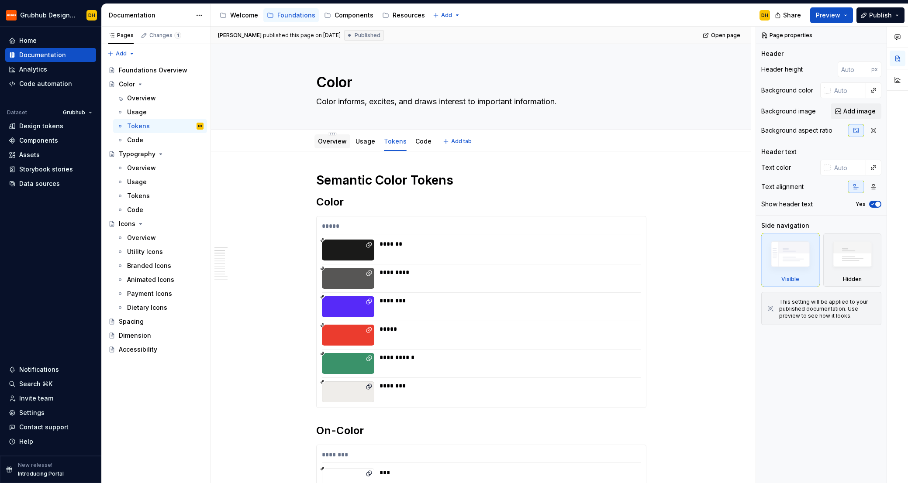
click at [340, 144] on link "Overview" at bounding box center [332, 141] width 29 height 7
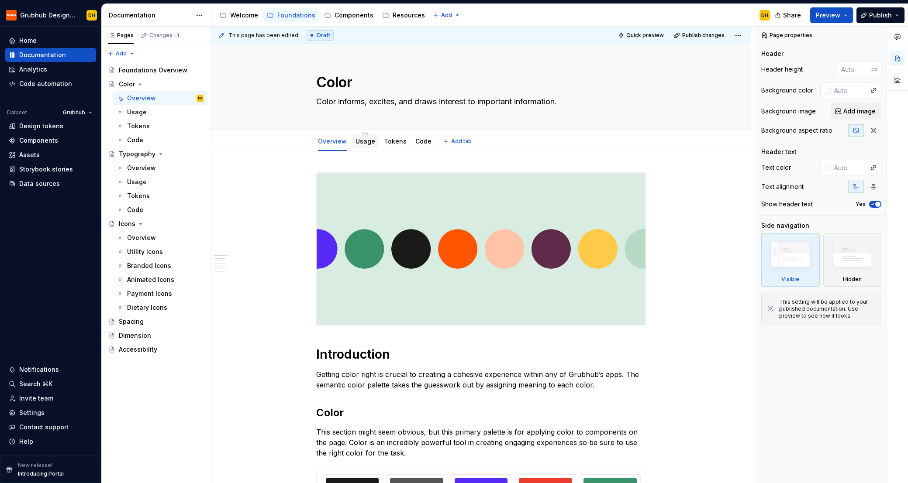
click at [359, 140] on link "Usage" at bounding box center [365, 141] width 20 height 7
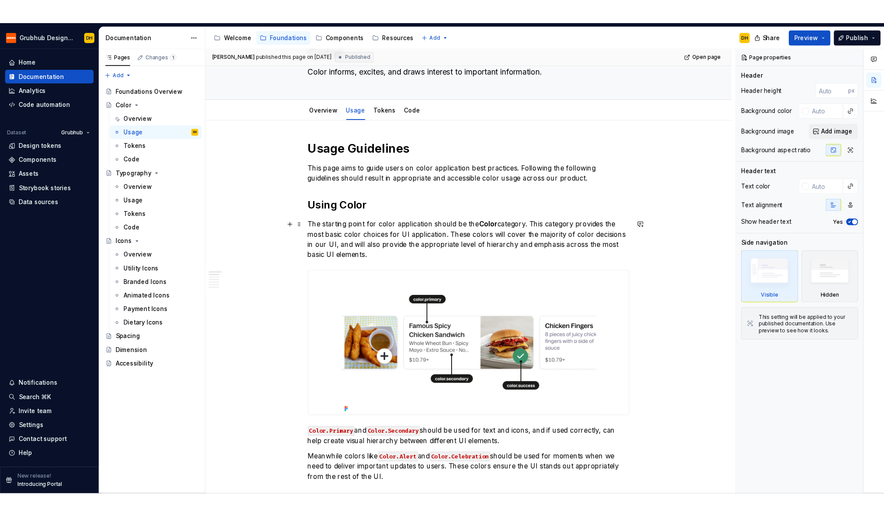
scroll to position [64, 0]
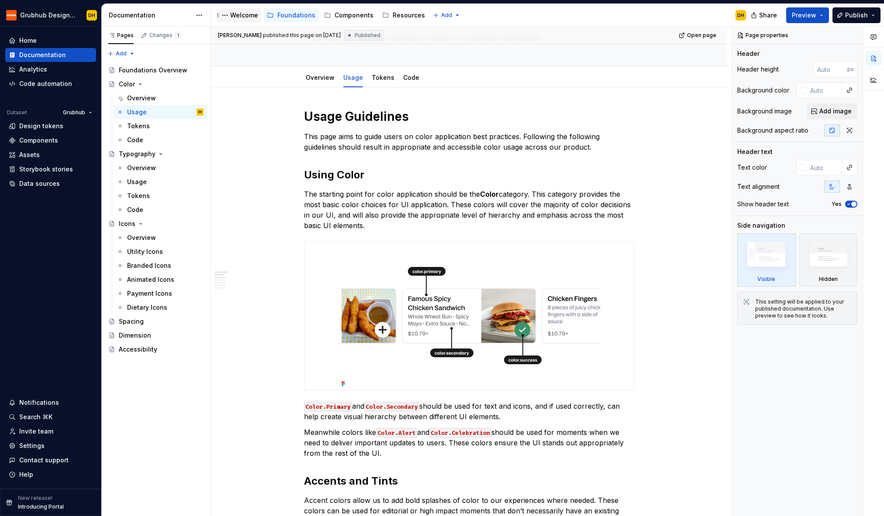
click at [235, 18] on div "Welcome" at bounding box center [244, 15] width 28 height 9
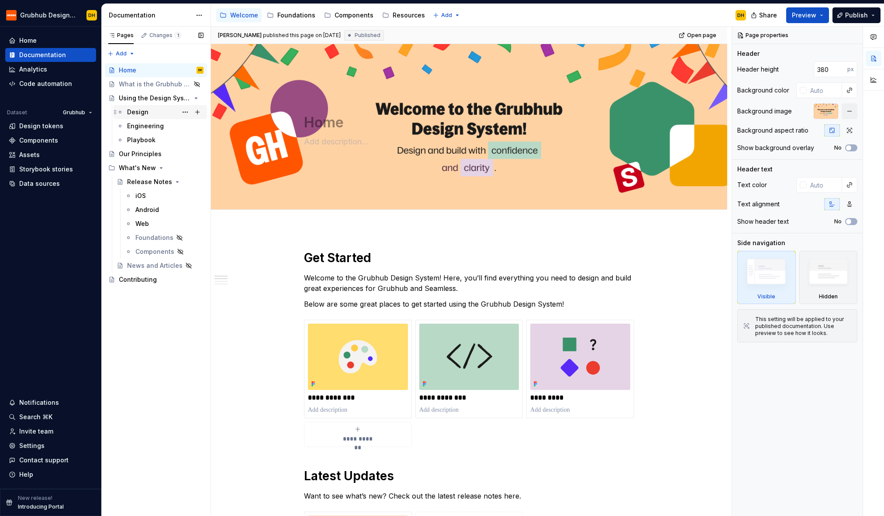
click at [135, 114] on div "Design" at bounding box center [137, 112] width 21 height 9
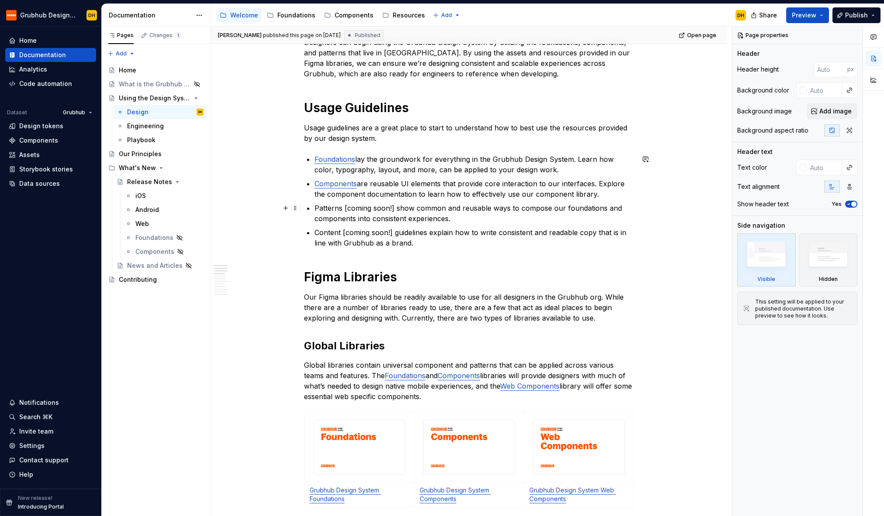
scroll to position [290, 0]
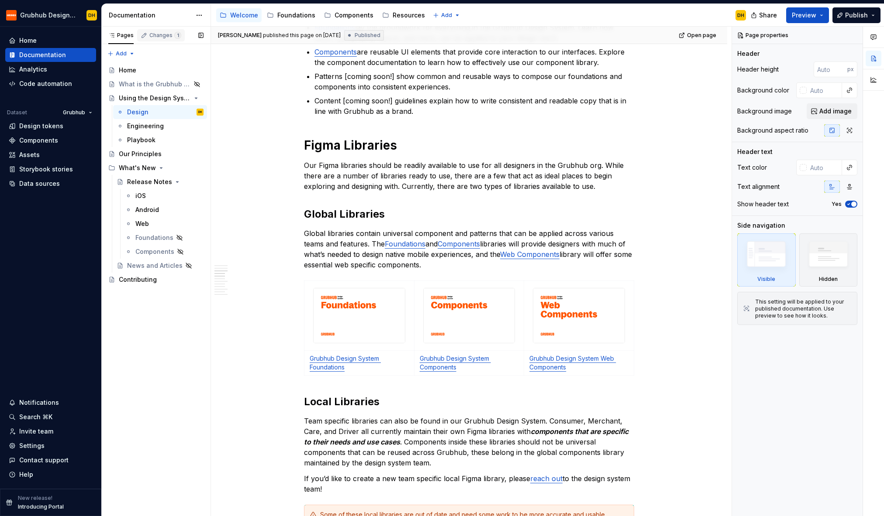
click at [161, 40] on div "Changes 1" at bounding box center [161, 35] width 48 height 12
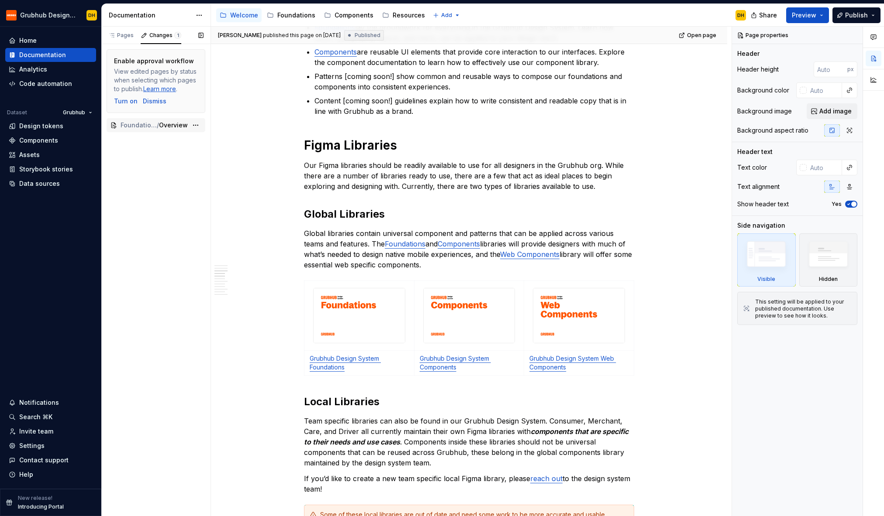
click at [174, 130] on div "Foundations / Color / Overview" at bounding box center [156, 125] width 99 height 14
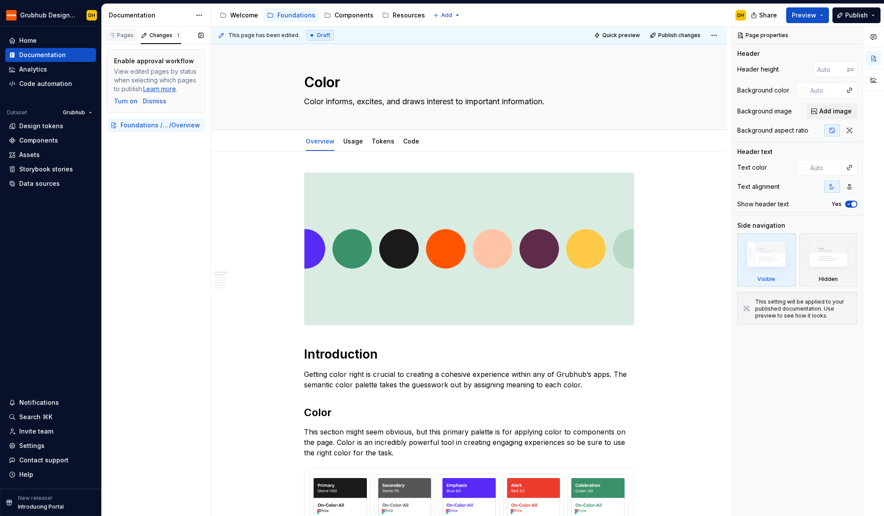
click at [126, 36] on div "Pages" at bounding box center [120, 35] width 25 height 7
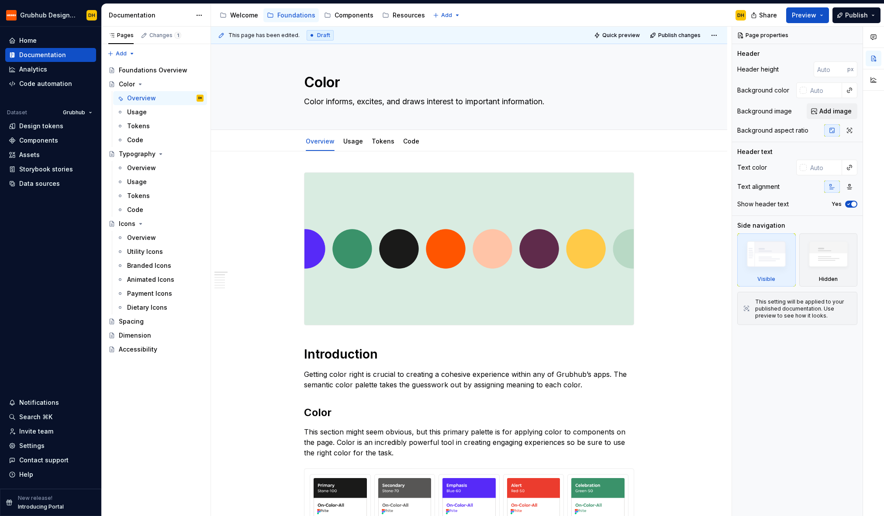
type textarea "*"
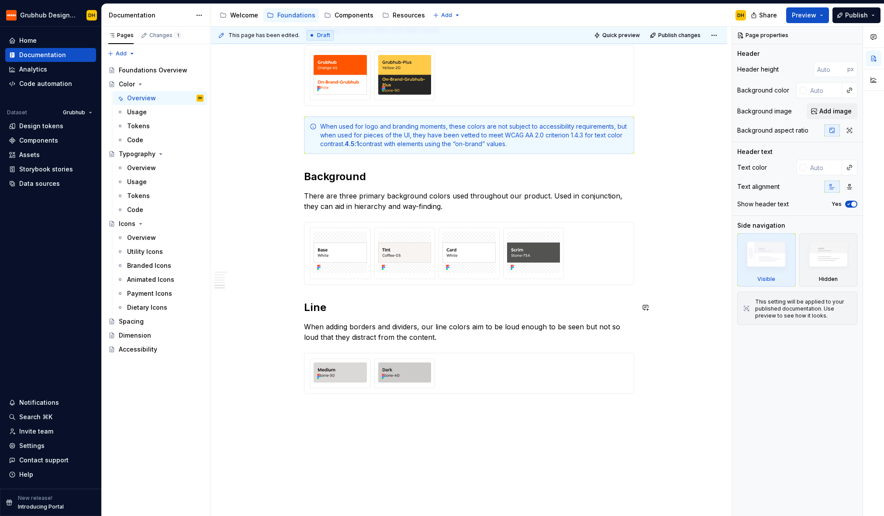
scroll to position [1129, 0]
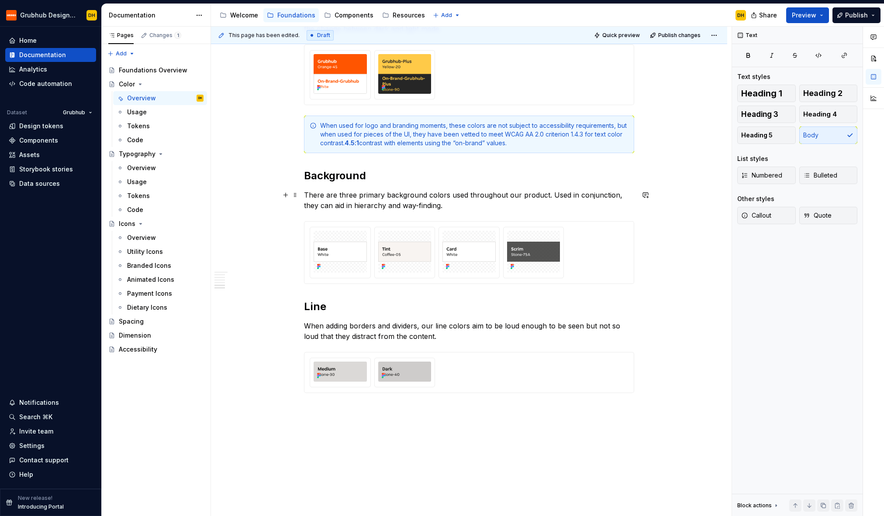
click at [348, 197] on p "There are three primary background colors used throughout our product. Used in …" at bounding box center [469, 200] width 330 height 21
click at [484, 208] on p "There are four primary background colors used throughout our product. Used in c…" at bounding box center [469, 200] width 330 height 21
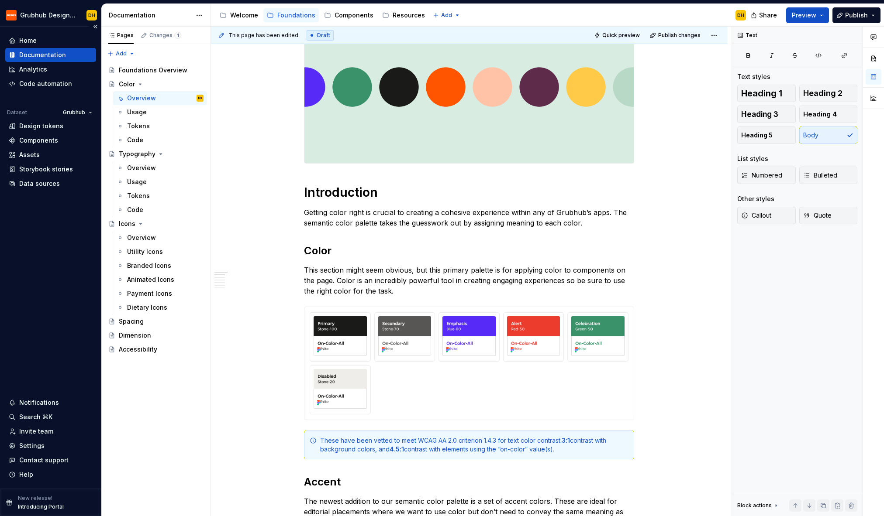
scroll to position [0, 0]
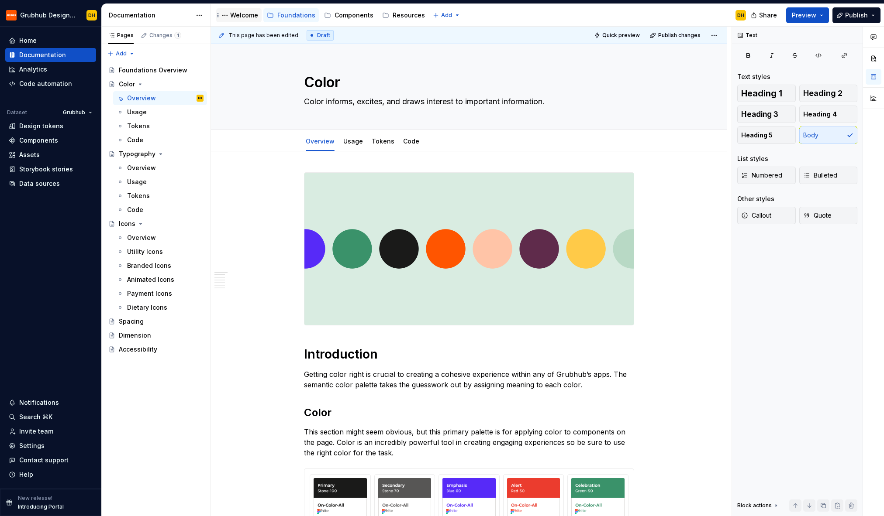
click at [251, 14] on div "Welcome" at bounding box center [244, 15] width 28 height 9
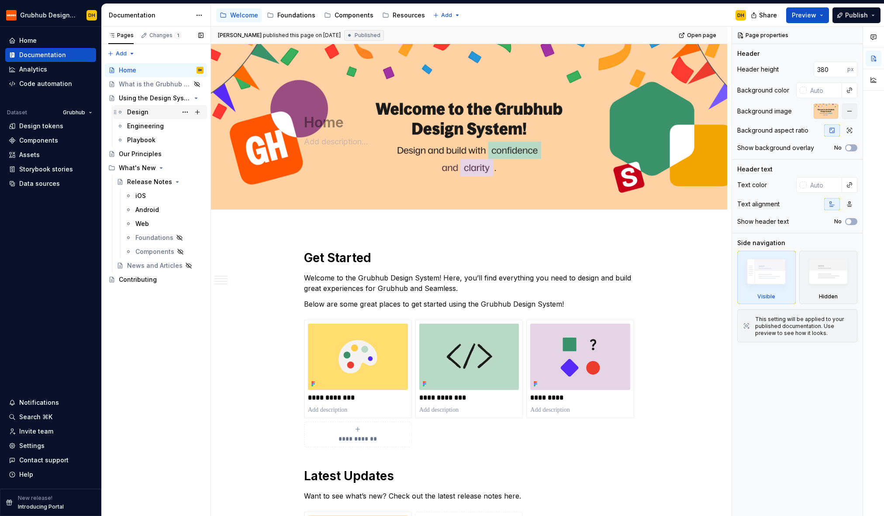
click at [145, 116] on div "Design" at bounding box center [137, 112] width 21 height 9
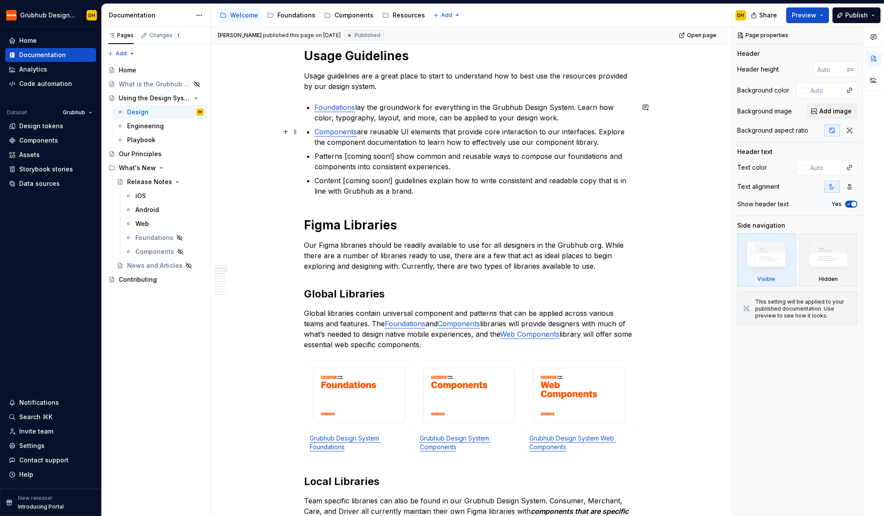
scroll to position [292, 0]
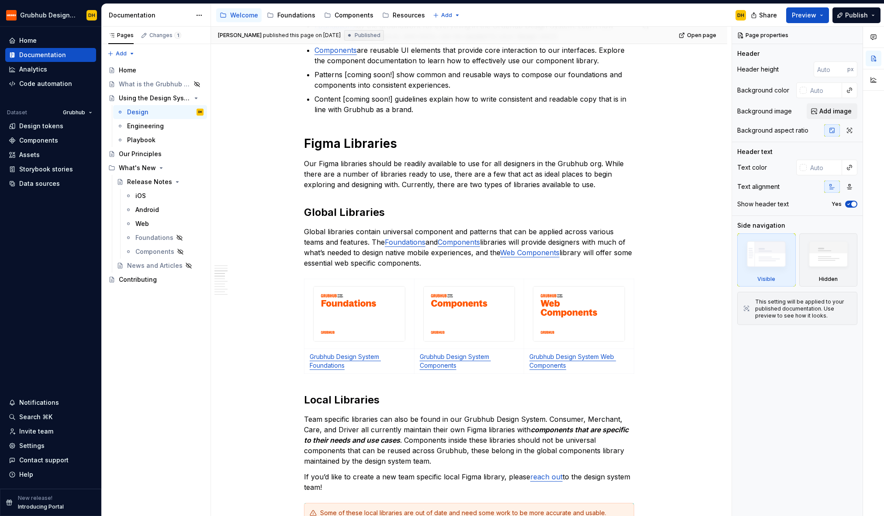
type textarea "*"
